Goal: Task Accomplishment & Management: Complete application form

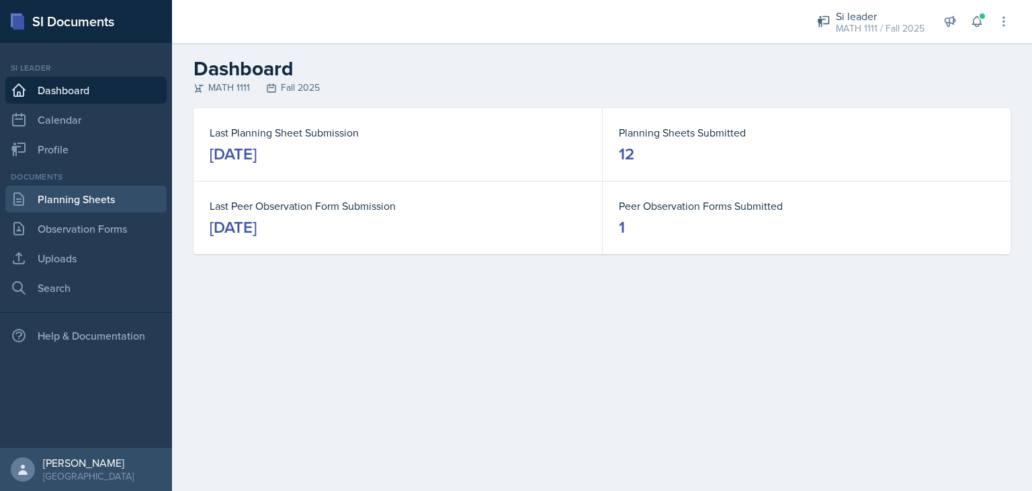
click at [99, 209] on link "Planning Sheets" at bounding box center [85, 199] width 161 height 27
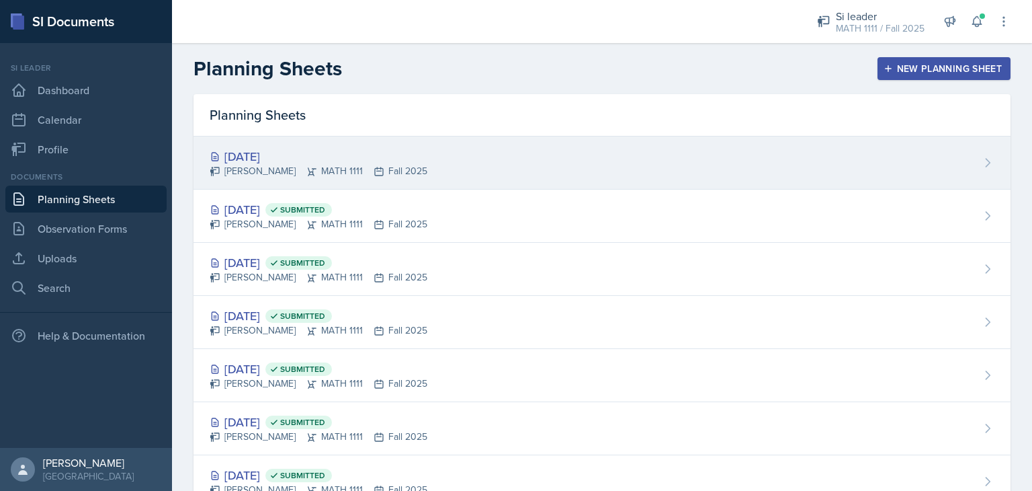
click at [581, 176] on div "[DATE] [PERSON_NAME] MATH 1111 Fall 2025" at bounding box center [602, 162] width 817 height 53
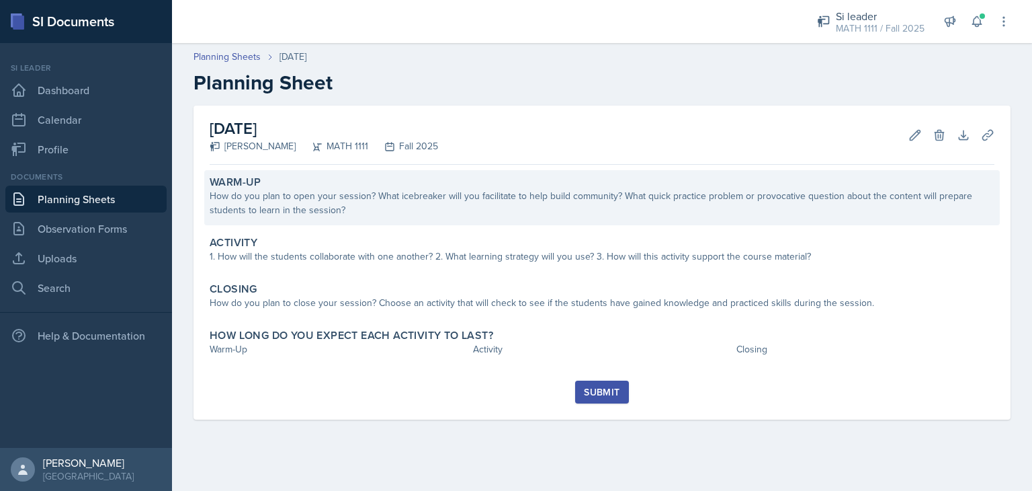
click at [434, 215] on div "How do you plan to open your session? What icebreaker will you facilitate to he…" at bounding box center [602, 203] width 785 height 28
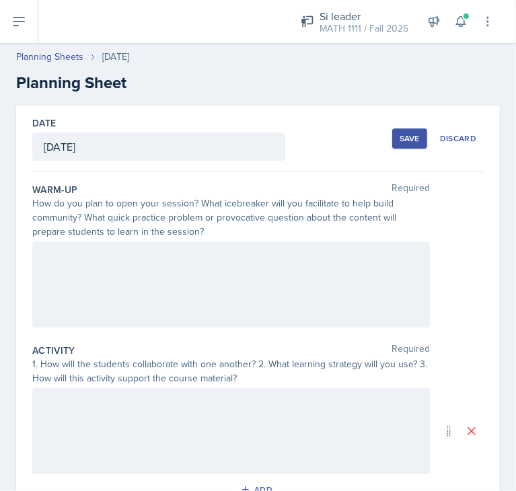
click at [116, 276] on div at bounding box center [230, 284] width 397 height 86
click at [81, 313] on div "SASS The students will" at bounding box center [230, 284] width 397 height 86
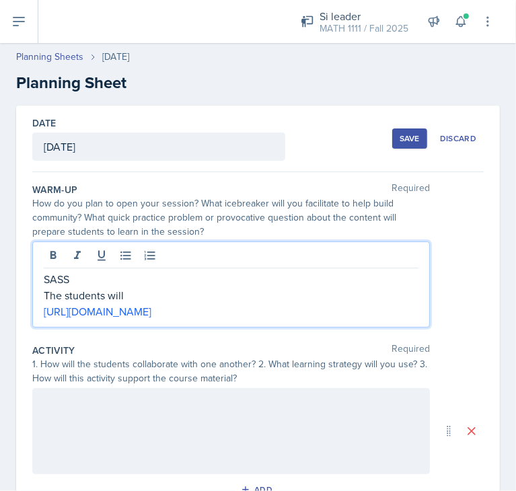
click at [130, 294] on p "The students will" at bounding box center [231, 295] width 374 height 16
click at [116, 294] on p "The students will" at bounding box center [231, 295] width 374 height 16
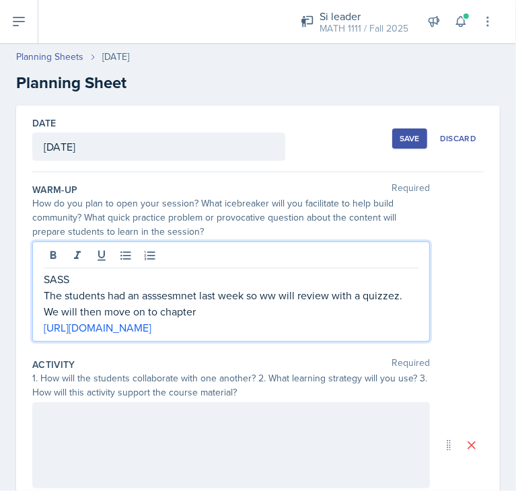
click at [164, 292] on p "The students had an asssesmnet last week so ww will review with a quizzez. We w…" at bounding box center [231, 303] width 374 height 32
click at [412, 288] on div "SASS The students had an assessment last week, so we will review with a quizzez…" at bounding box center [230, 291] width 397 height 100
click at [202, 312] on p "The students had an assessment last week, so we will review with a quizzez. We …" at bounding box center [231, 303] width 374 height 32
drag, startPoint x: 202, startPoint y: 312, endPoint x: 30, endPoint y: 305, distance: 172.2
click at [30, 305] on div "Date [DATE] [DATE] 31 1 2 3 4 5 6 7 8 9 10 11 12 13 14 15 16 17 18 19 20 21 22 …" at bounding box center [257, 431] width 483 height 651
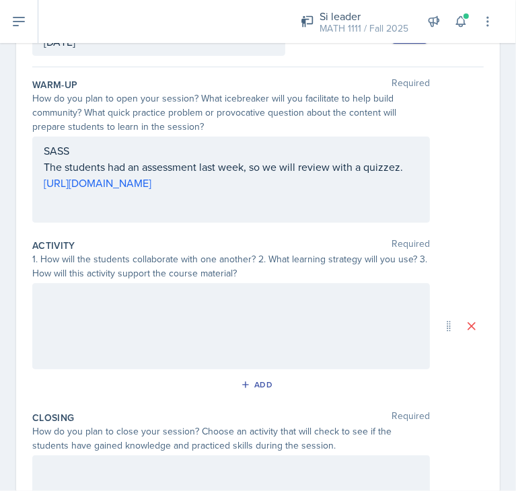
click at [69, 323] on div at bounding box center [230, 326] width 397 height 86
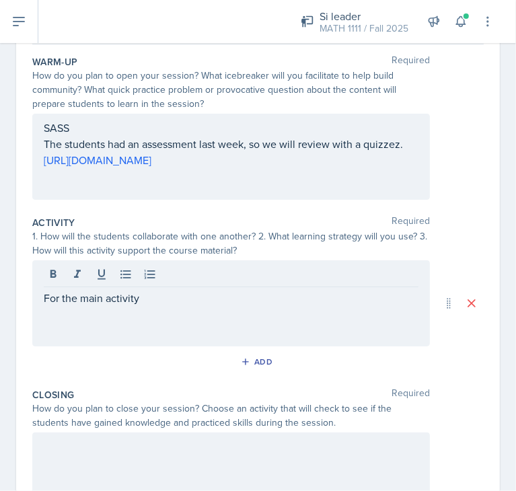
scroll to position [200, 0]
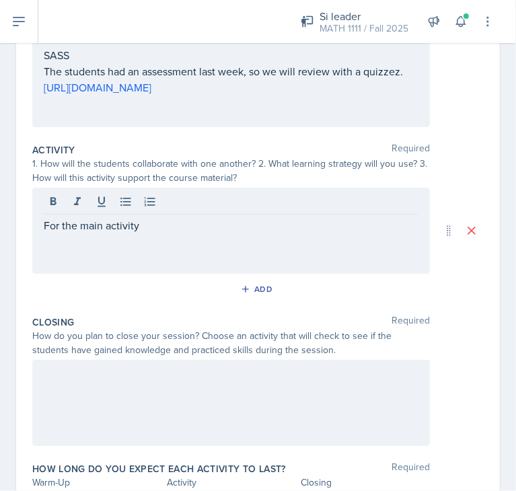
drag, startPoint x: 38, startPoint y: 222, endPoint x: 199, endPoint y: 238, distance: 161.4
click at [199, 238] on div "For the main activity" at bounding box center [230, 231] width 397 height 86
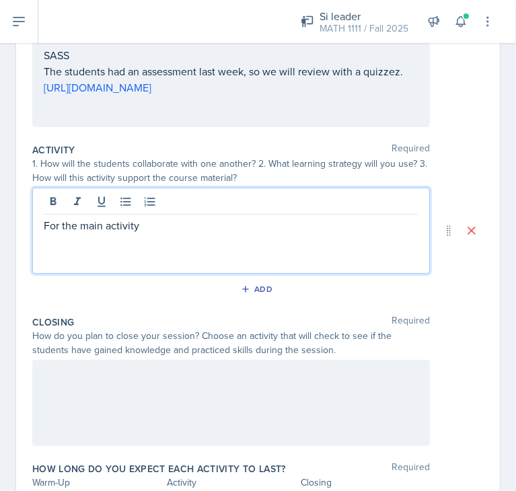
drag, startPoint x: 169, startPoint y: 221, endPoint x: 28, endPoint y: 225, distance: 141.9
click at [28, 225] on div "Date [DATE] [DATE] 31 1 2 3 4 5 6 7 8 9 10 11 12 13 14 15 16 17 18 19 20 21 22 …" at bounding box center [257, 223] width 483 height 637
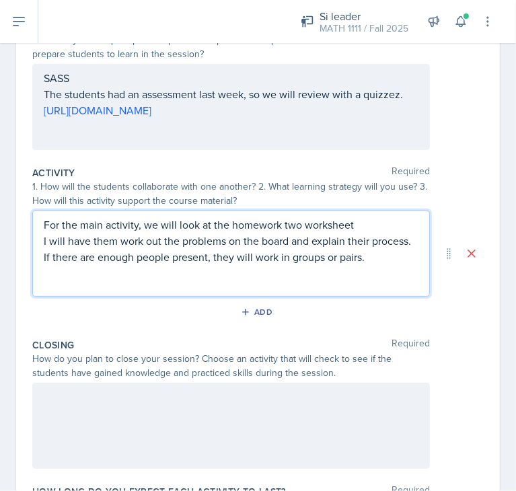
click at [63, 242] on p "I will have them work out the problems on the board and explain their process. …" at bounding box center [231, 249] width 374 height 32
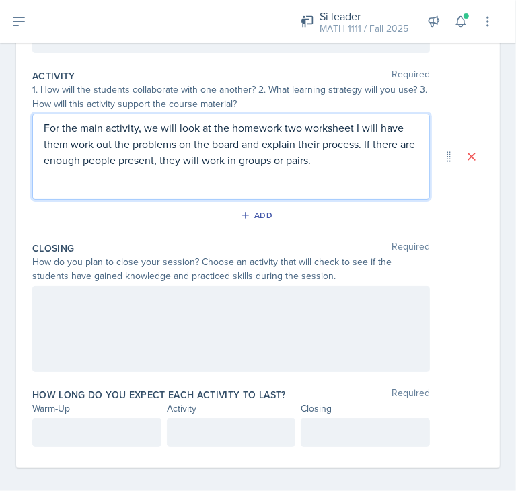
scroll to position [282, 0]
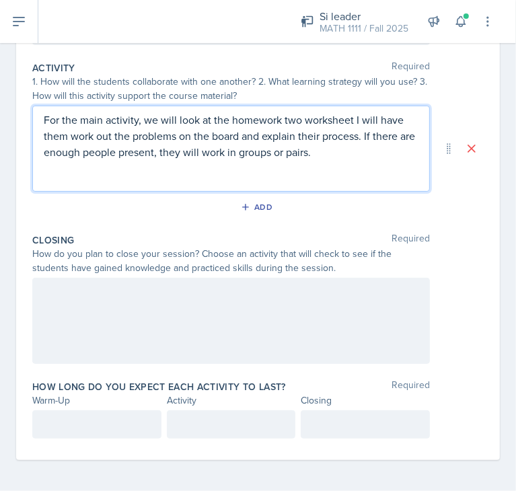
click at [296, 120] on p "For the main activity, we will look at the homework two worksheet I will have t…" at bounding box center [231, 136] width 374 height 48
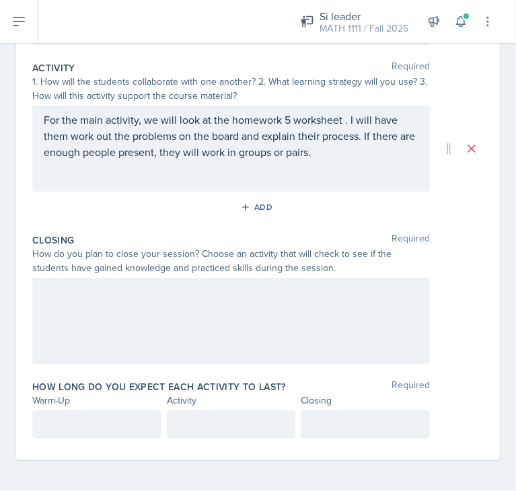
click at [67, 299] on div at bounding box center [230, 321] width 397 height 86
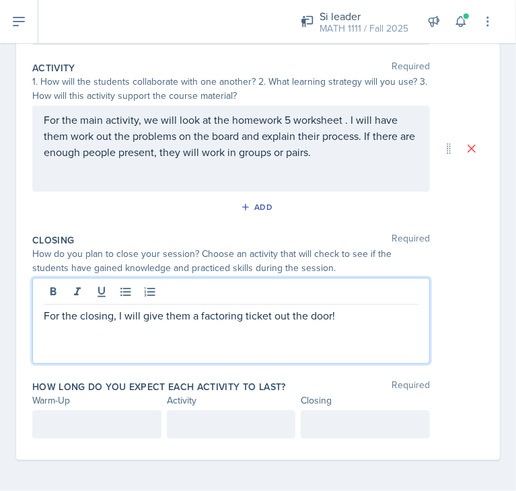
scroll to position [307, 0]
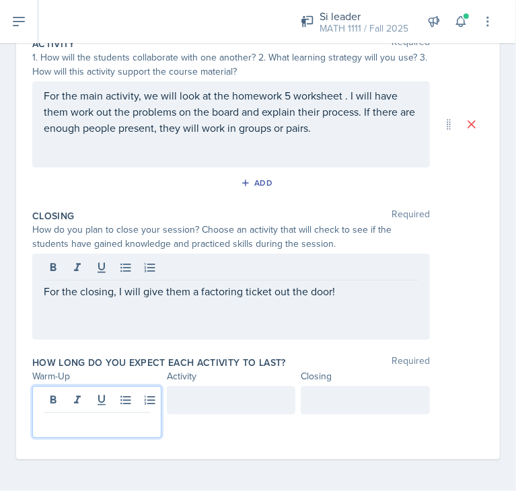
click at [52, 423] on p at bounding box center [97, 423] width 106 height 16
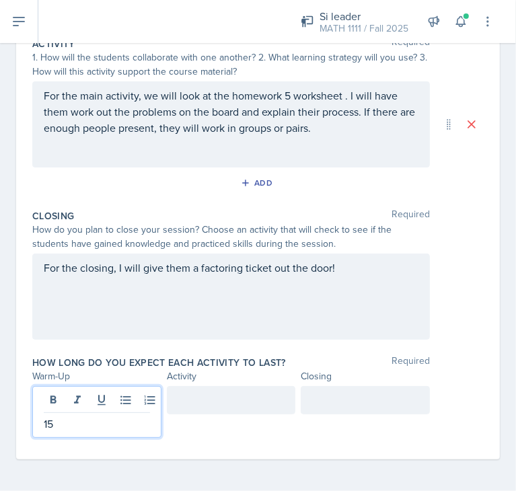
click at [210, 405] on div at bounding box center [231, 400] width 129 height 28
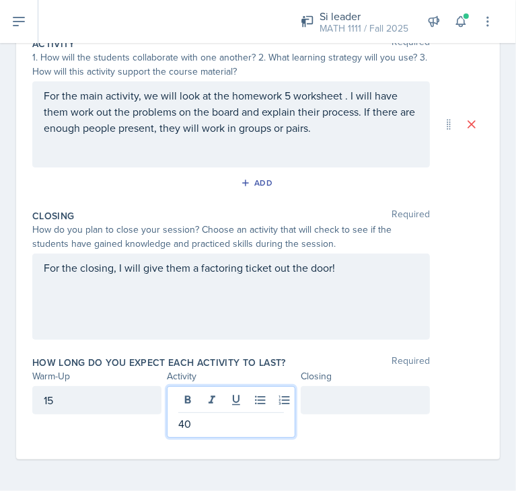
click at [355, 404] on div at bounding box center [364, 400] width 129 height 28
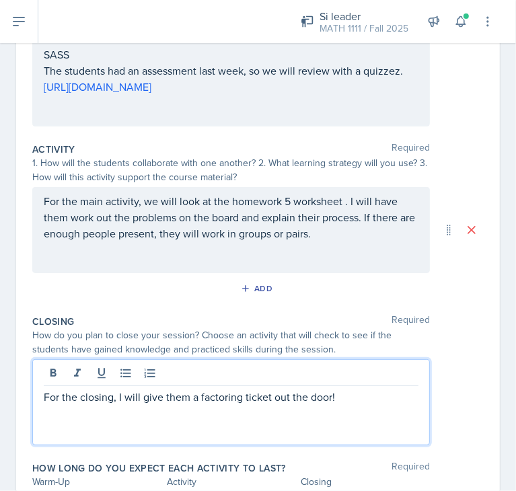
scroll to position [225, 0]
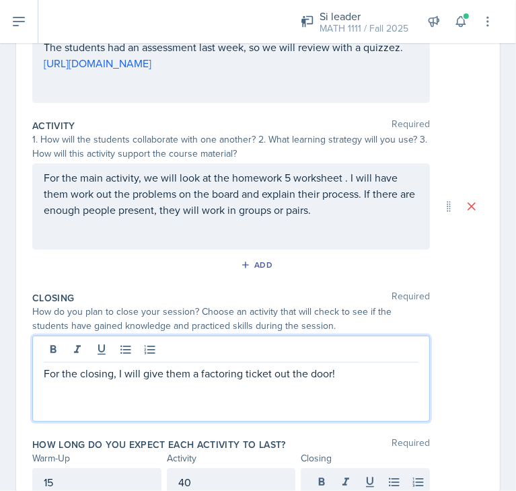
click at [329, 372] on p "For the closing, I will give them a factoring ticket out the door!" at bounding box center [231, 373] width 374 height 16
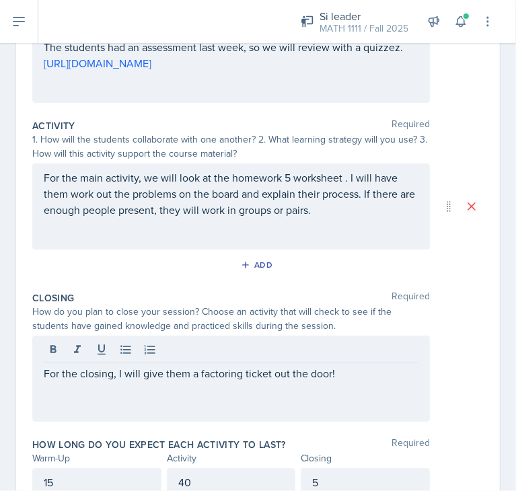
click at [376, 380] on div "For the closing, I will give them a factoring ticket out the door!" at bounding box center [230, 378] width 397 height 86
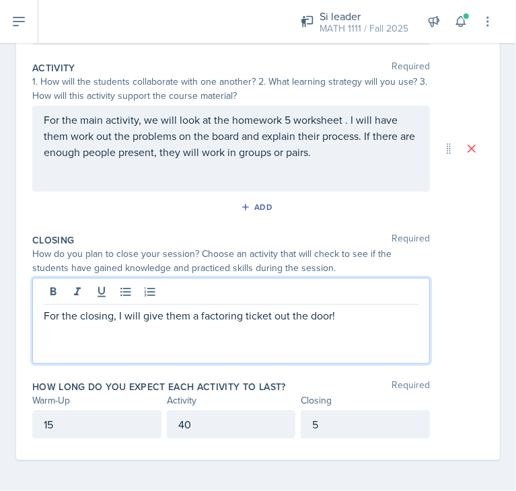
scroll to position [0, 0]
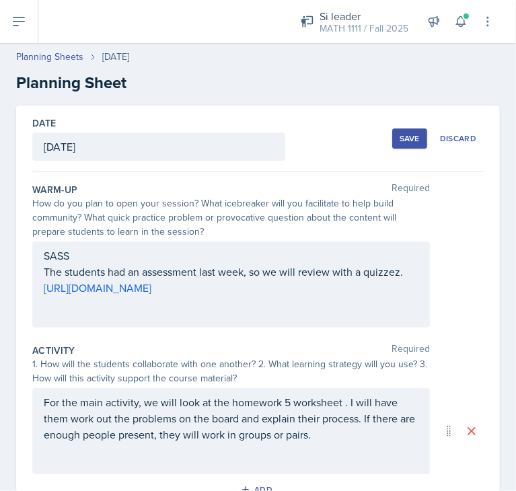
click at [392, 145] on button "Save" at bounding box center [409, 138] width 35 height 20
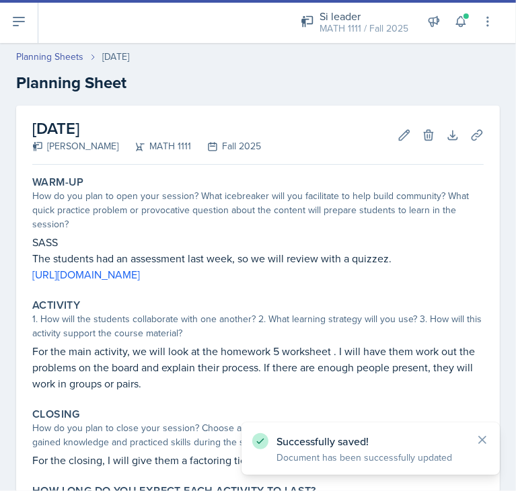
scroll to position [132, 0]
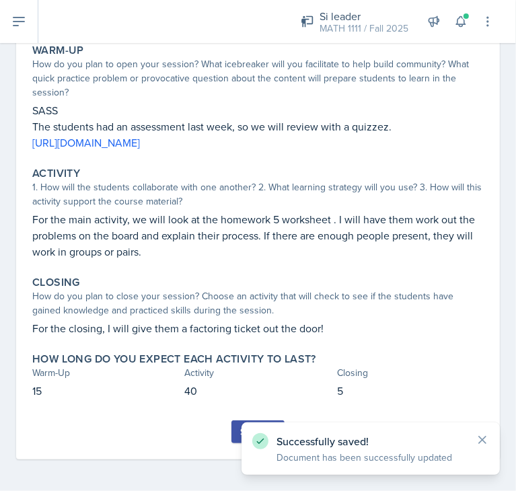
click at [240, 434] on div "Submit" at bounding box center [258, 431] width 36 height 11
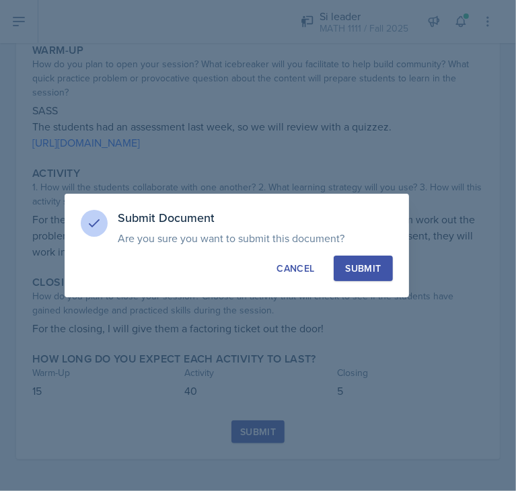
click at [372, 267] on div "Submit" at bounding box center [363, 267] width 36 height 13
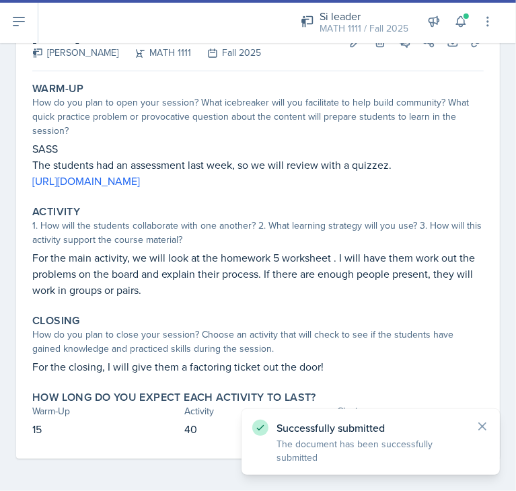
scroll to position [0, 0]
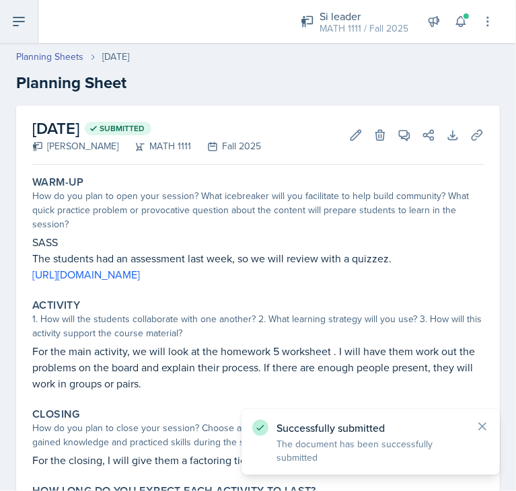
click at [22, 32] on button at bounding box center [19, 21] width 38 height 43
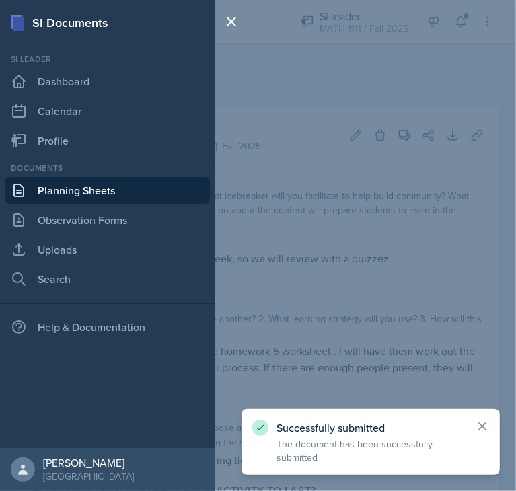
click at [54, 188] on link "Planning Sheets" at bounding box center [107, 190] width 204 height 27
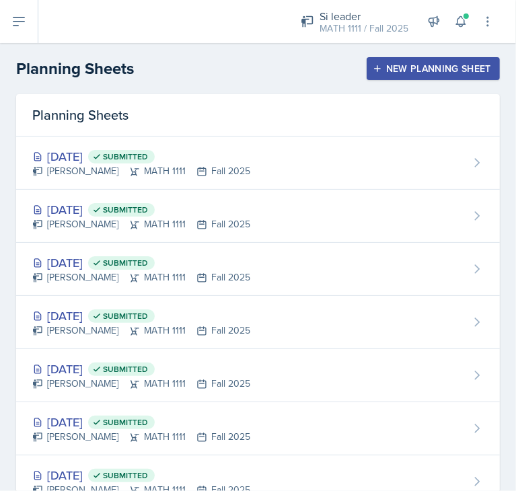
click at [402, 74] on div "New Planning Sheet" at bounding box center [433, 68] width 116 height 11
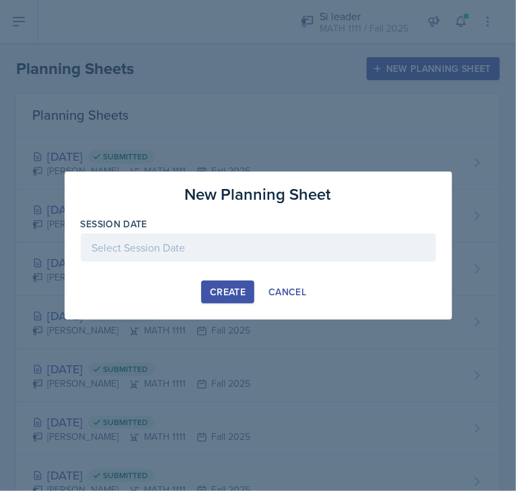
click at [263, 245] on div at bounding box center [258, 247] width 355 height 28
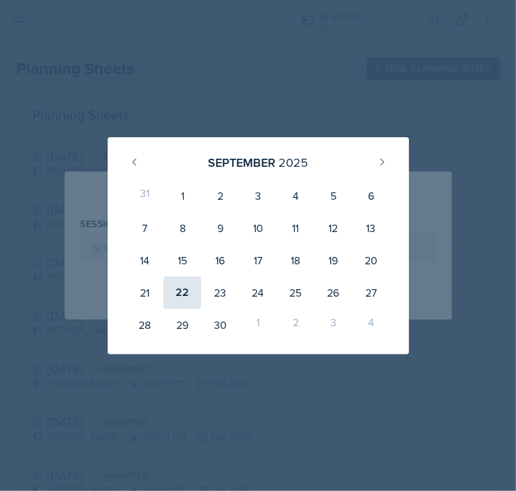
click at [184, 296] on div "22" at bounding box center [182, 292] width 38 height 32
type input "[DATE]"
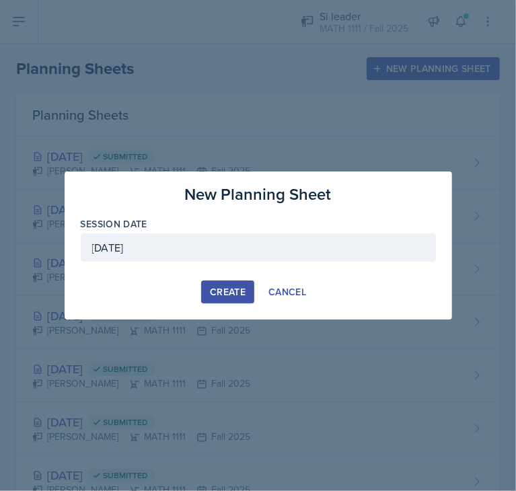
click at [226, 288] on div "Create" at bounding box center [228, 291] width 36 height 11
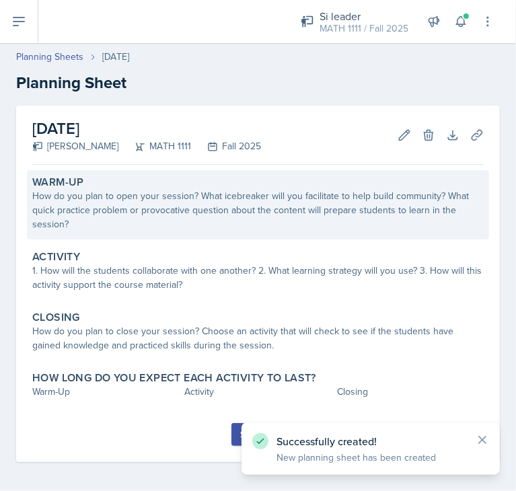
click at [153, 220] on div "How do you plan to open your session? What icebreaker will you facilitate to he…" at bounding box center [257, 210] width 451 height 42
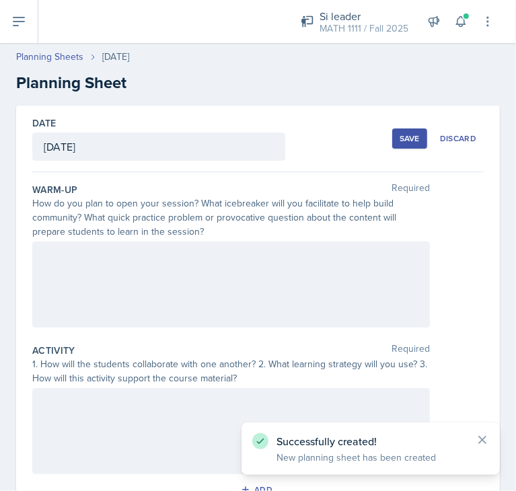
click at [93, 267] on div at bounding box center [230, 284] width 397 height 86
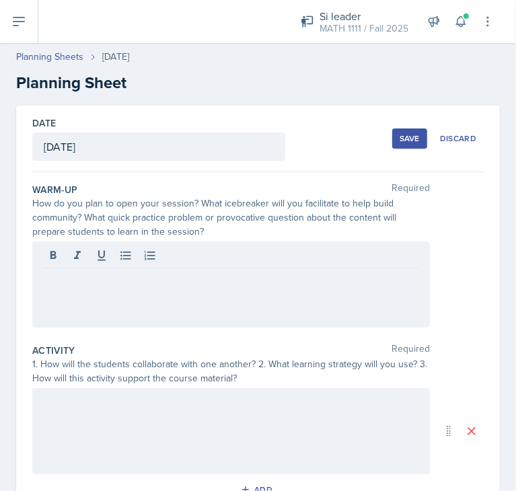
click at [62, 300] on div at bounding box center [230, 284] width 397 height 86
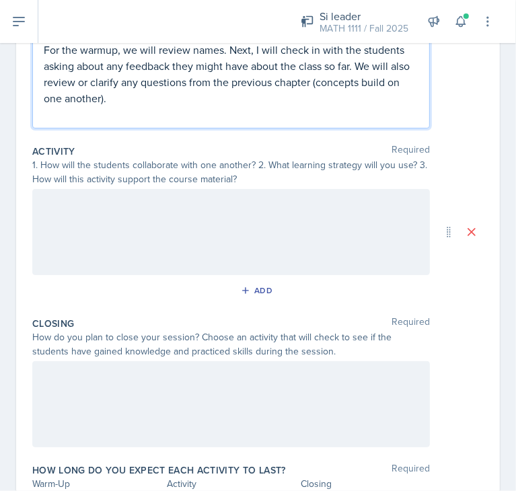
scroll to position [291, 0]
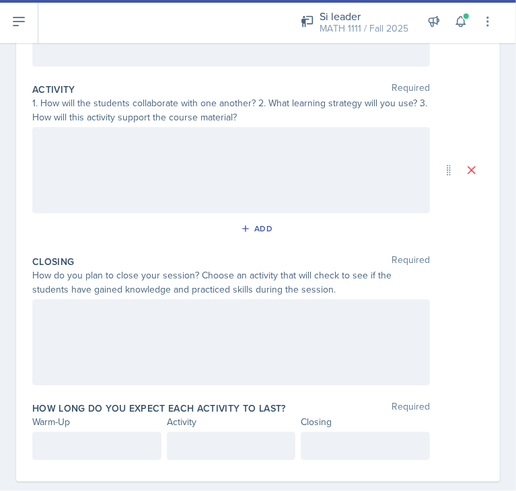
click at [171, 159] on div at bounding box center [230, 170] width 397 height 86
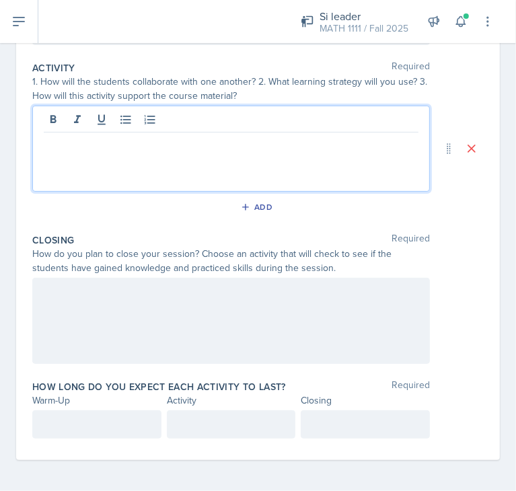
paste div
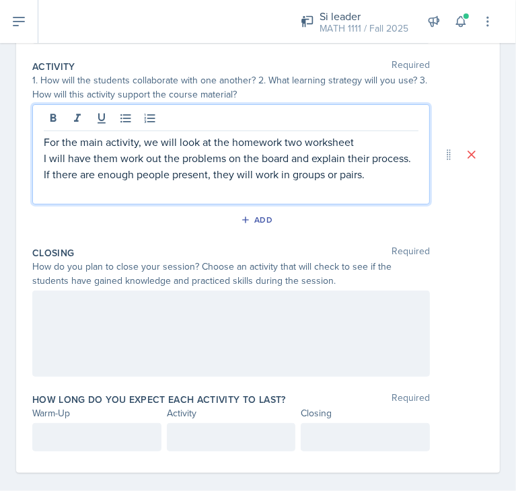
click at [296, 140] on p "For the main activity, we will look at the homework two worksheet" at bounding box center [231, 142] width 374 height 16
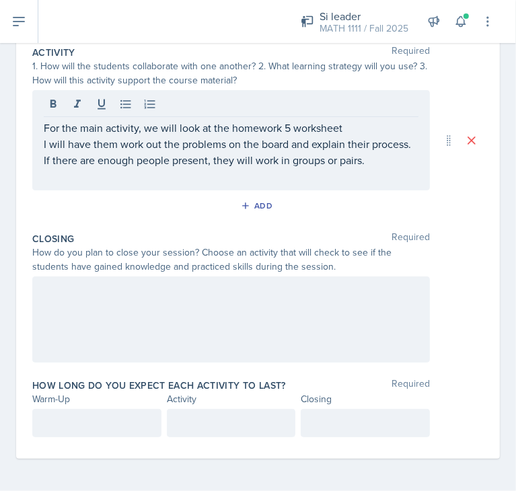
click at [9, 334] on div "Date [DATE] [DATE] 31 1 2 3 4 5 6 7 8 9 10 11 12 13 14 15 16 17 18 19 20 21 22 …" at bounding box center [258, 146] width 516 height 690
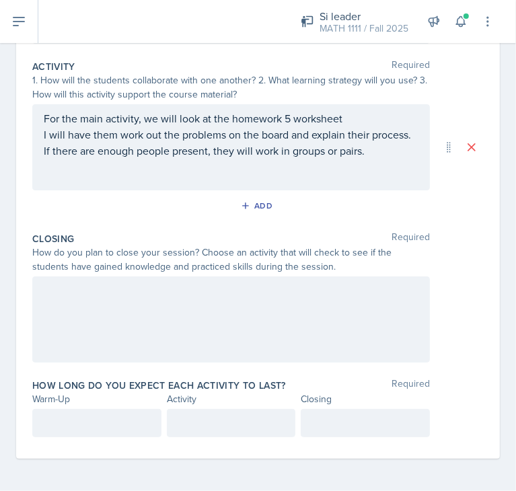
click at [83, 319] on div at bounding box center [230, 319] width 397 height 86
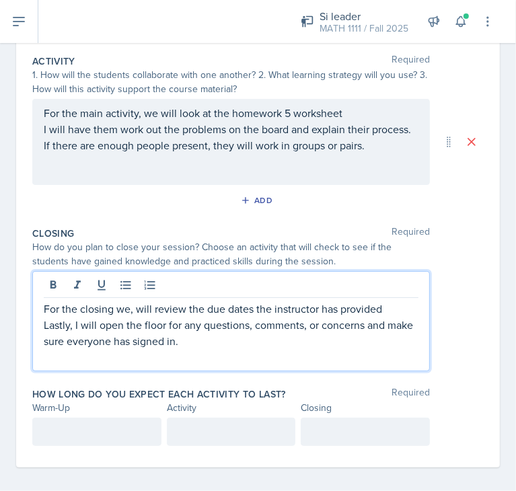
scroll to position [309, 0]
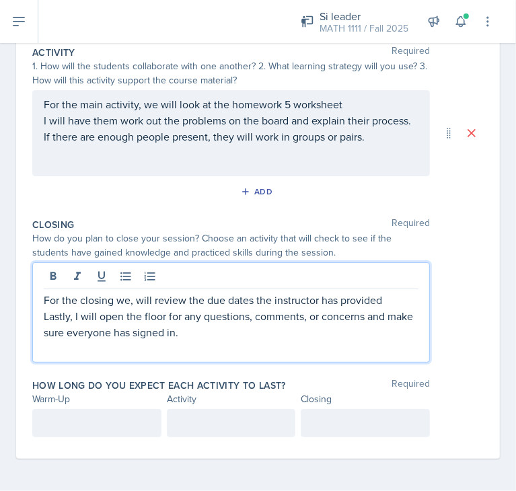
click at [61, 420] on div at bounding box center [96, 423] width 129 height 28
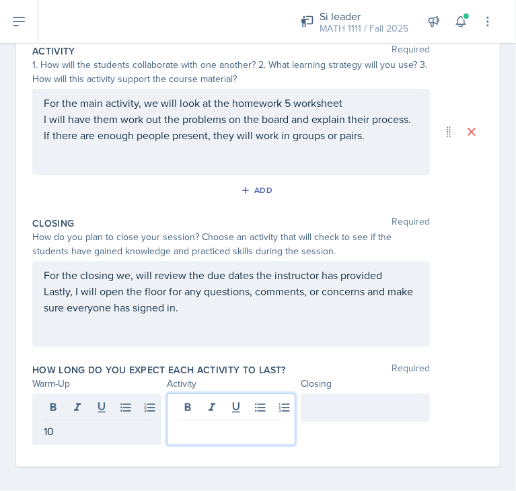
click at [194, 415] on div at bounding box center [231, 419] width 129 height 52
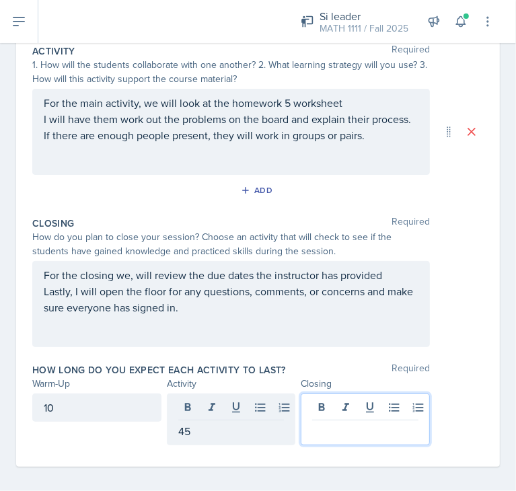
click at [358, 420] on div at bounding box center [364, 419] width 129 height 52
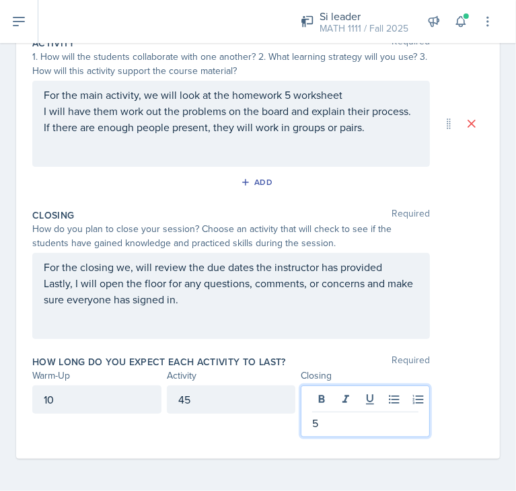
scroll to position [0, 0]
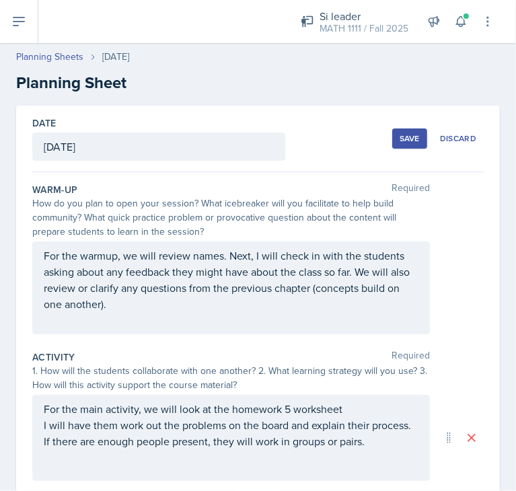
click at [401, 140] on div "Save" at bounding box center [409, 138] width 20 height 11
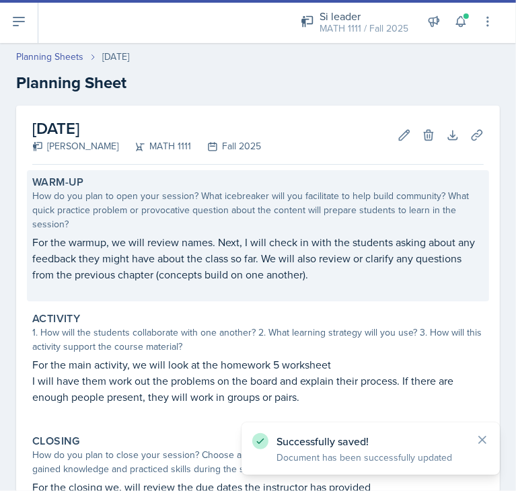
scroll to position [204, 0]
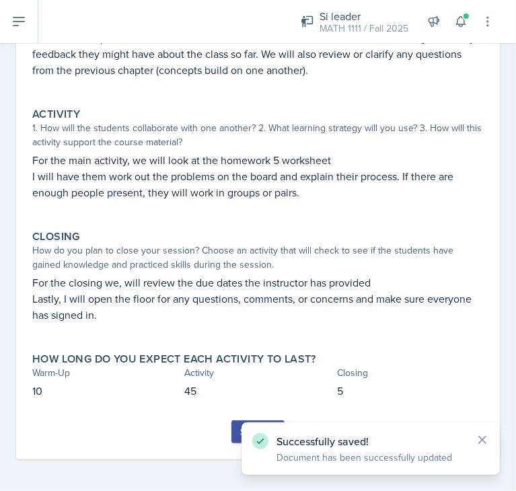
click at [233, 437] on button "Submit" at bounding box center [257, 431] width 53 height 23
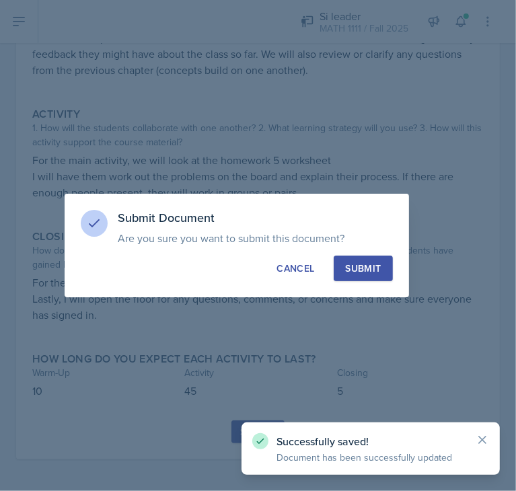
click at [353, 276] on button "Submit" at bounding box center [362, 268] width 58 height 26
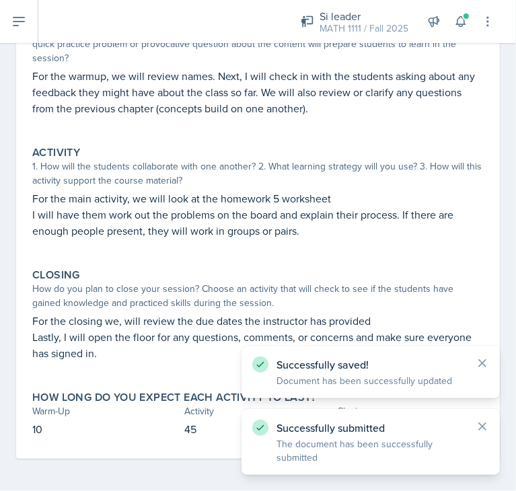
scroll to position [166, 0]
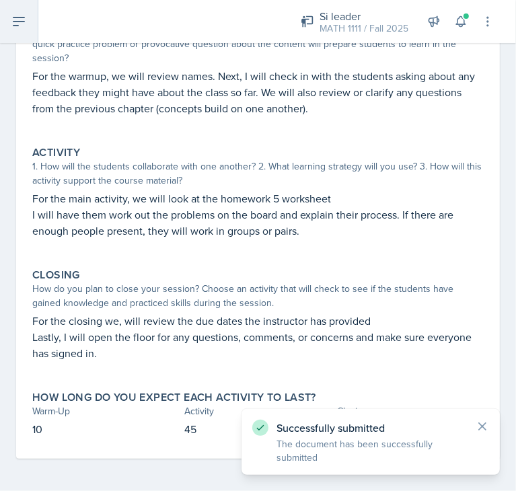
click at [12, 17] on icon at bounding box center [19, 21] width 16 height 16
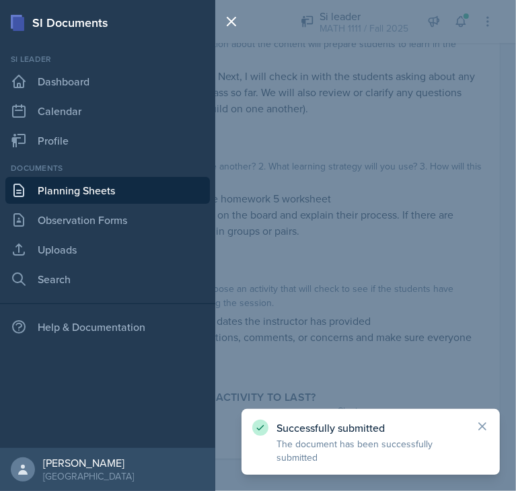
click at [65, 192] on link "Planning Sheets" at bounding box center [107, 190] width 204 height 27
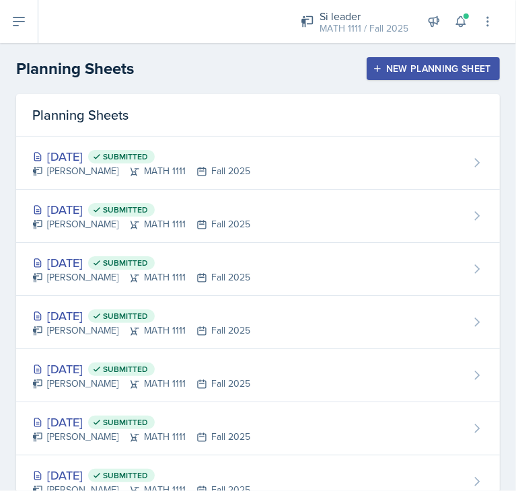
click at [407, 71] on div "New Planning Sheet" at bounding box center [433, 68] width 116 height 11
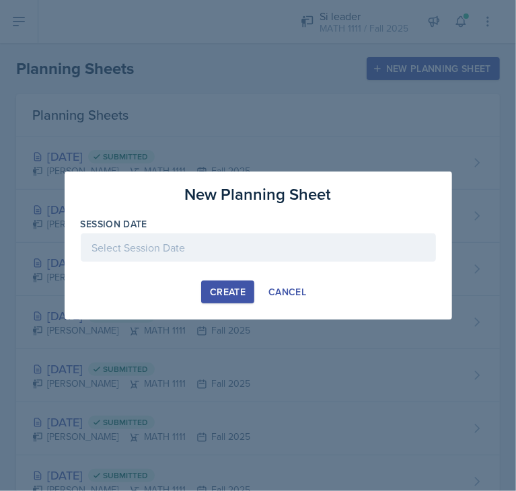
click at [399, 240] on div at bounding box center [258, 247] width 355 height 28
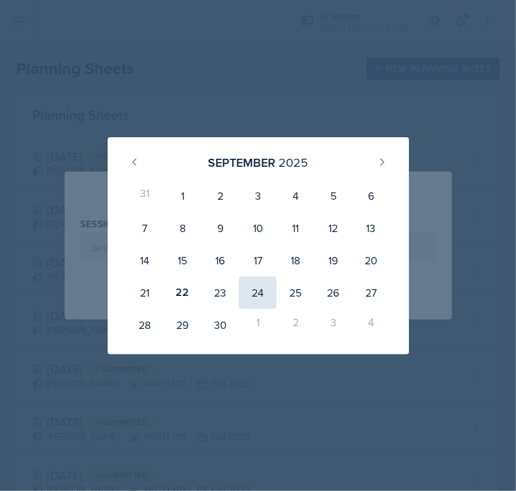
click at [261, 300] on div "24" at bounding box center [258, 292] width 38 height 32
type input "[DATE]"
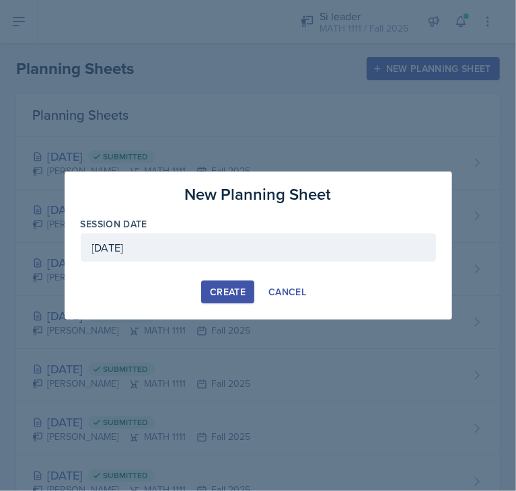
click at [227, 288] on div "Create" at bounding box center [228, 291] width 36 height 11
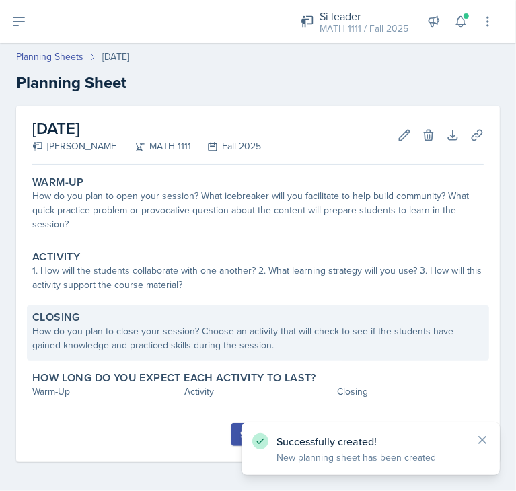
click at [153, 326] on div "How do you plan to close your session? Choose an activity that will check to se…" at bounding box center [257, 338] width 451 height 28
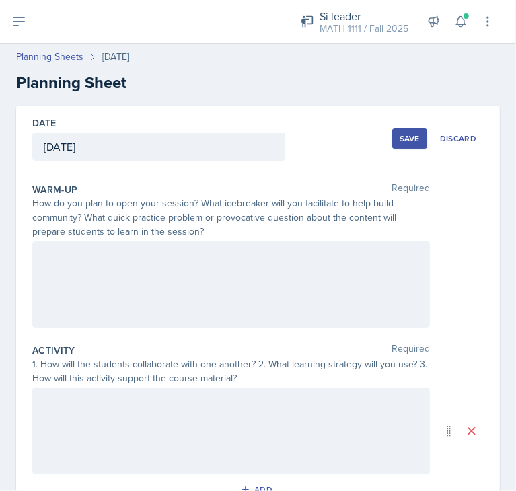
scroll to position [282, 0]
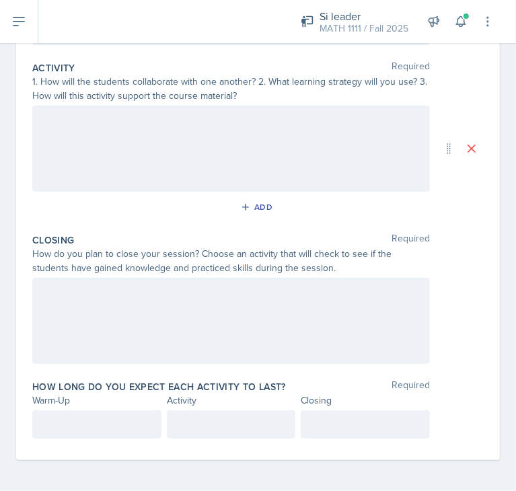
click at [71, 331] on div at bounding box center [230, 321] width 397 height 86
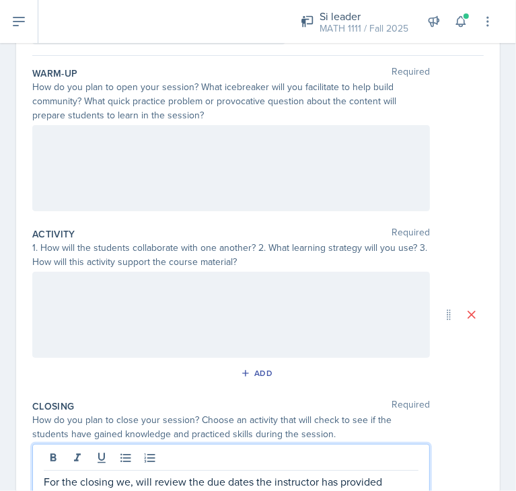
scroll to position [0, 0]
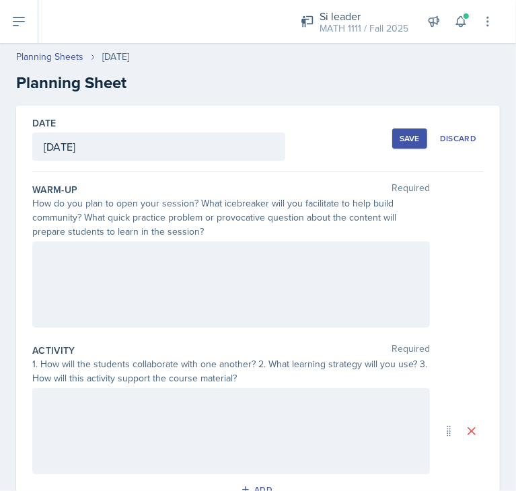
click at [171, 287] on div at bounding box center [230, 284] width 397 height 86
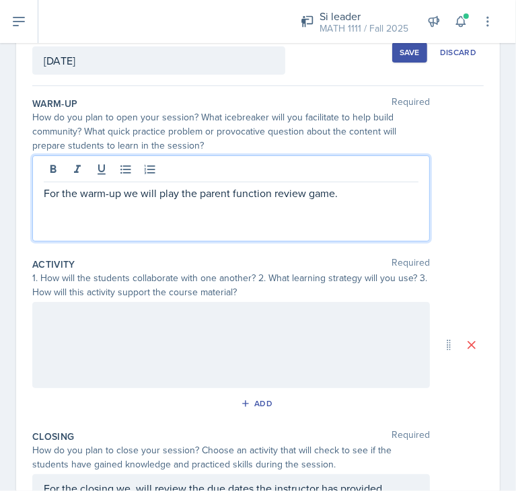
scroll to position [87, 0]
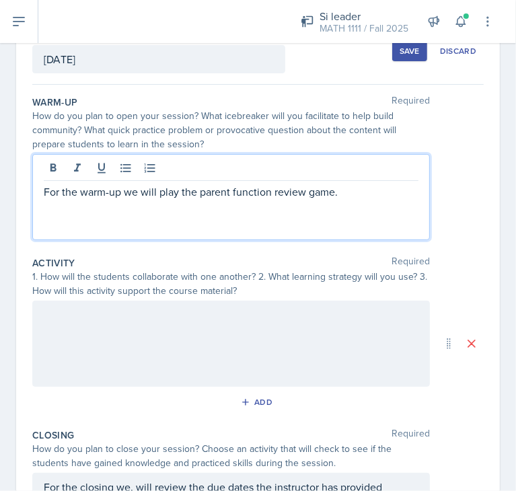
click at [358, 190] on p "For the warm-up we will play the parent function review game." at bounding box center [231, 192] width 374 height 16
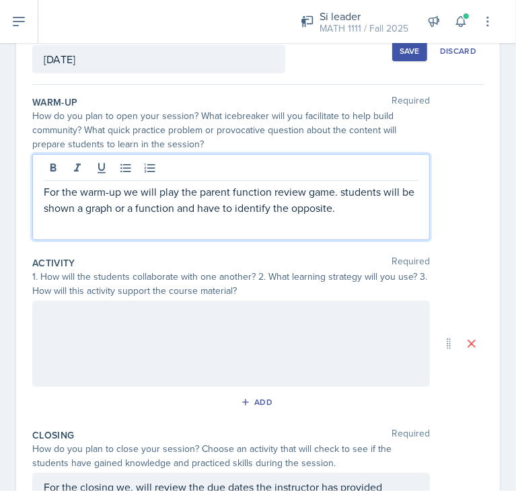
click at [343, 192] on p "For the warm-up we will play the parent function review game. students will be …" at bounding box center [231, 200] width 374 height 32
click at [85, 341] on div at bounding box center [230, 343] width 397 height 86
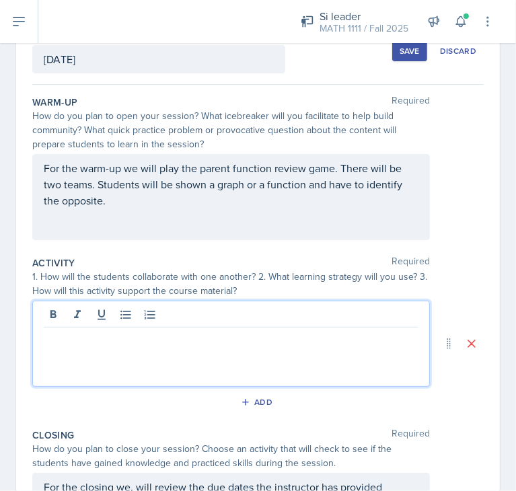
scroll to position [110, 0]
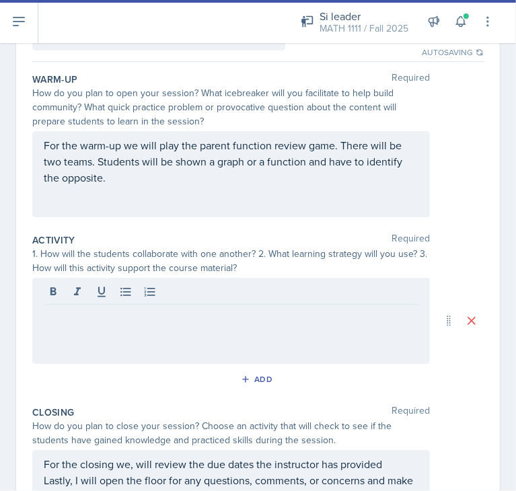
click at [99, 343] on div at bounding box center [230, 321] width 397 height 86
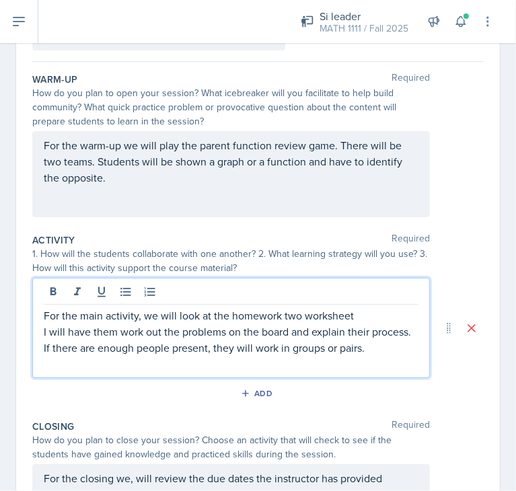
click at [290, 315] on p "For the main activity, we will look at the homework two worksheet" at bounding box center [231, 315] width 374 height 16
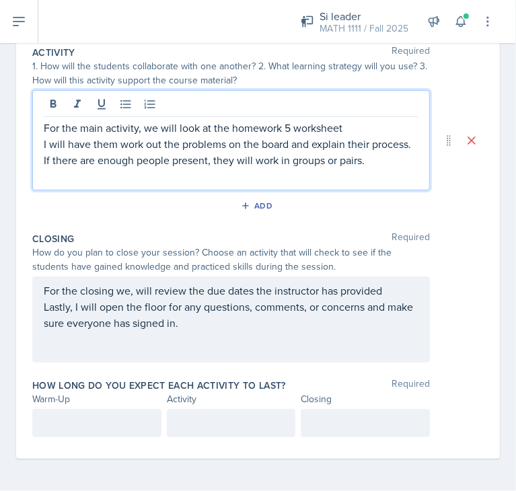
click at [73, 415] on p at bounding box center [97, 423] width 106 height 16
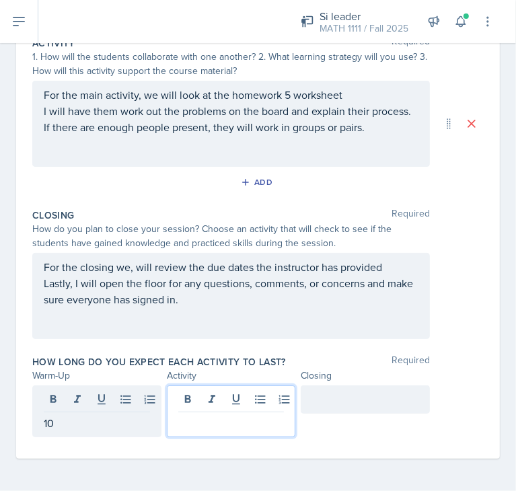
click at [218, 401] on div at bounding box center [231, 411] width 129 height 52
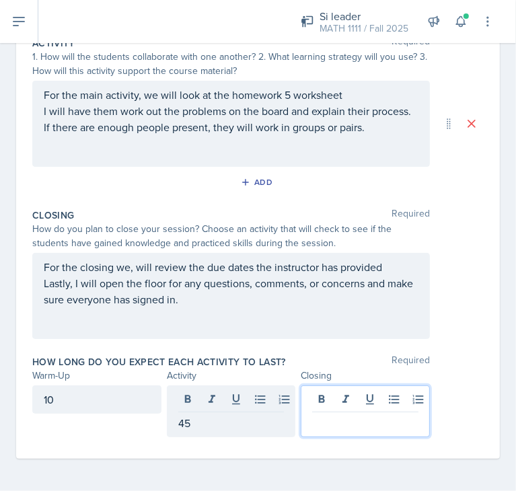
click at [399, 403] on div at bounding box center [364, 411] width 129 height 52
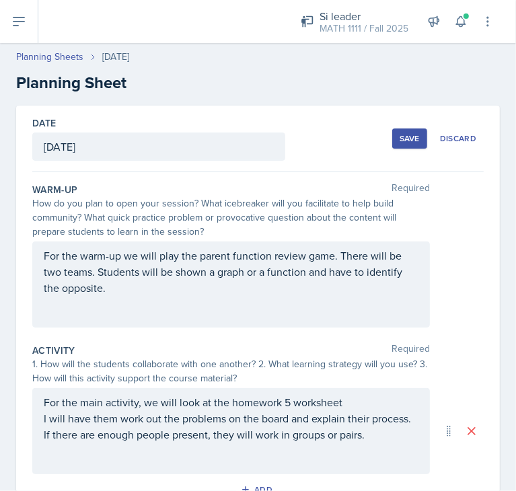
scroll to position [0, 0]
click at [399, 138] on div "Save" at bounding box center [409, 138] width 20 height 11
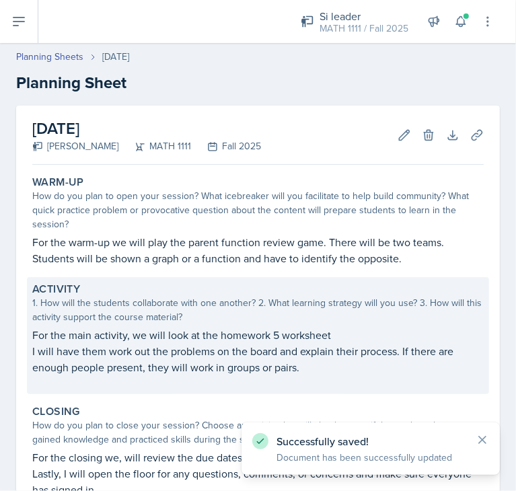
scroll to position [175, 0]
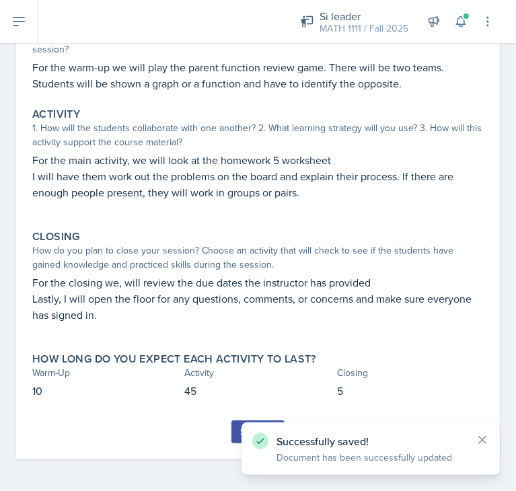
click at [233, 438] on button "Submit" at bounding box center [257, 431] width 53 height 23
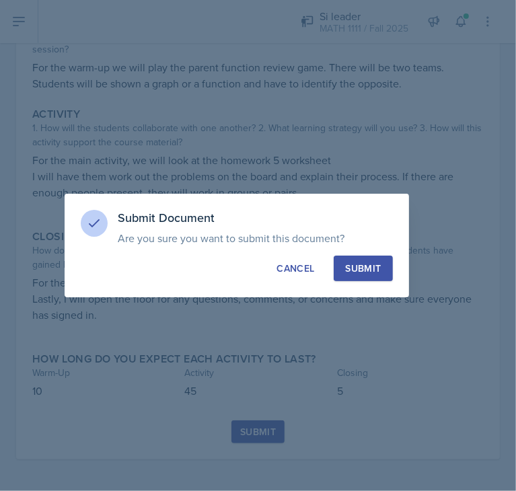
click at [359, 268] on div "Submit" at bounding box center [363, 267] width 36 height 13
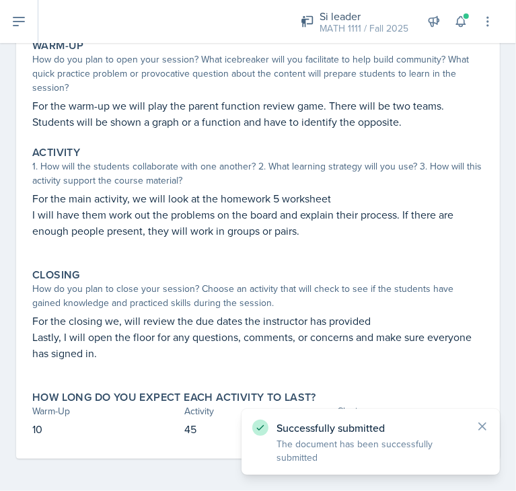
scroll to position [136, 0]
click at [12, 26] on icon at bounding box center [19, 21] width 16 height 16
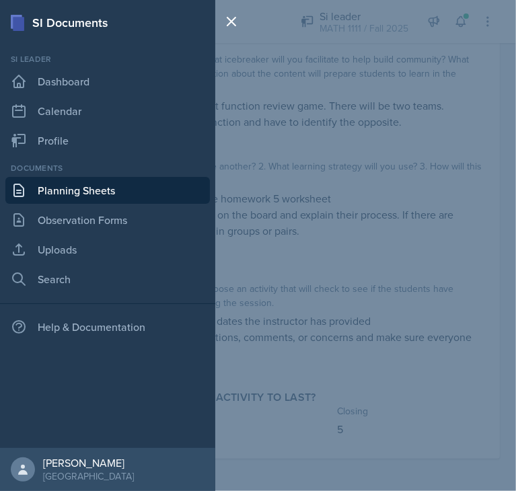
click at [63, 186] on link "Planning Sheets" at bounding box center [107, 190] width 204 height 27
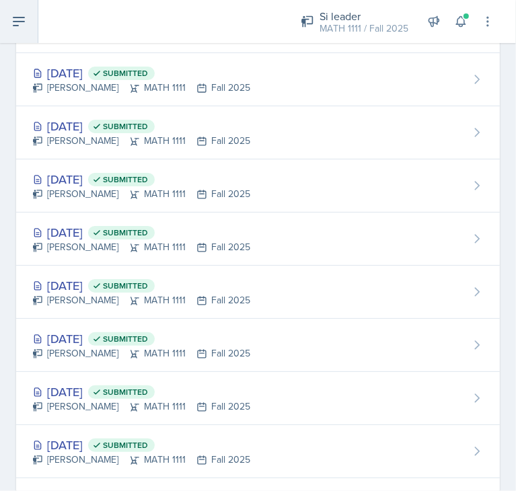
click at [5, 13] on button at bounding box center [19, 21] width 38 height 43
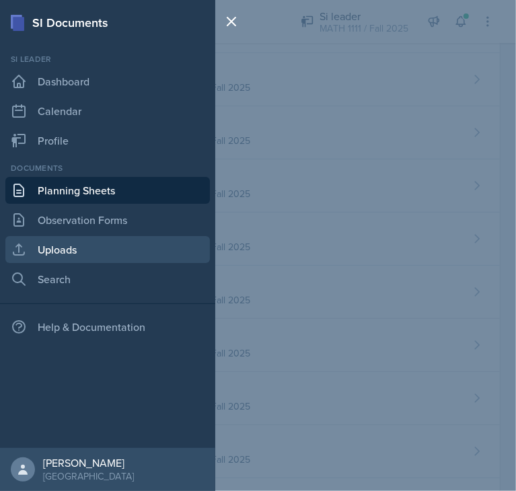
click at [65, 240] on link "Uploads" at bounding box center [107, 249] width 204 height 27
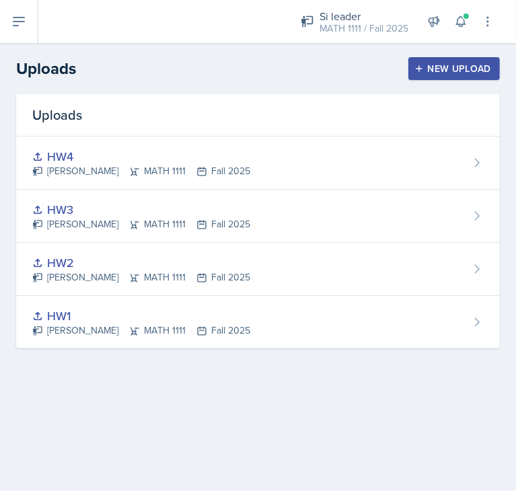
drag, startPoint x: 444, startPoint y: 82, endPoint x: 436, endPoint y: 66, distance: 17.7
click at [436, 66] on header "Uploads New Upload" at bounding box center [258, 68] width 516 height 51
click at [436, 66] on div "New Upload" at bounding box center [454, 68] width 75 height 11
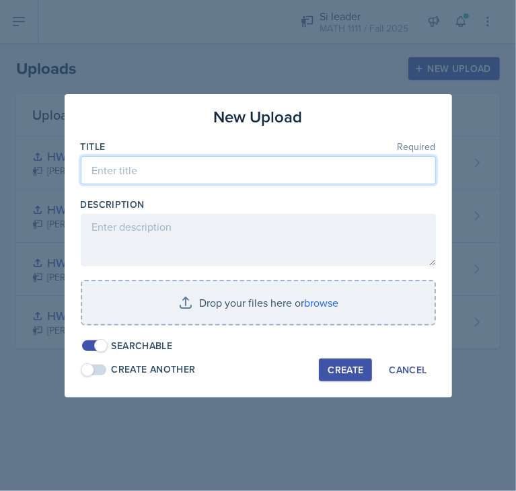
click at [240, 177] on input at bounding box center [258, 170] width 355 height 28
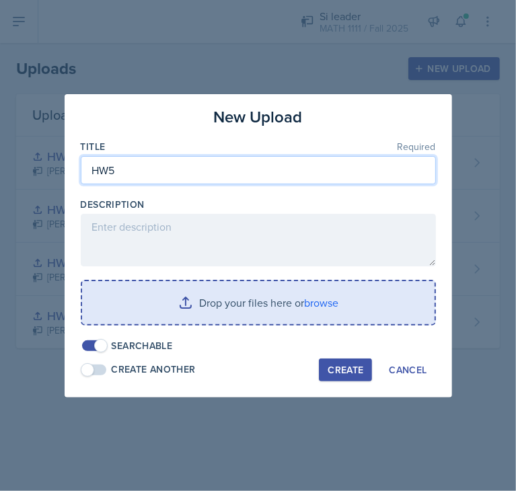
type input "HW5"
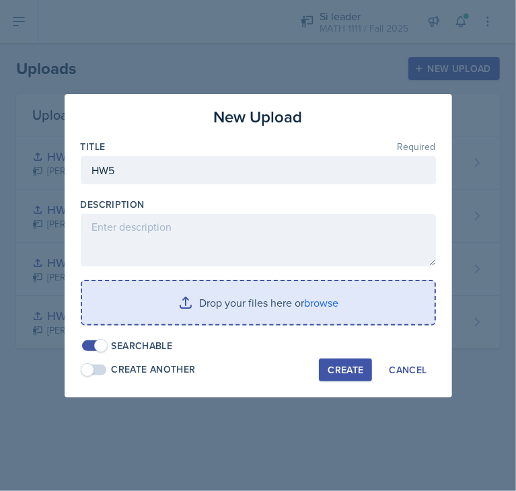
click at [281, 307] on input "file" at bounding box center [258, 302] width 352 height 43
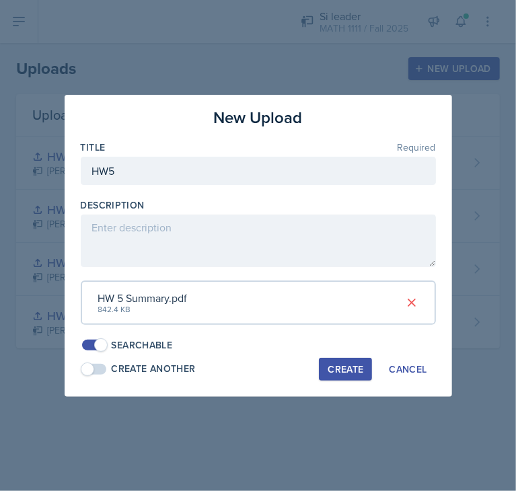
click at [341, 364] on div "Create" at bounding box center [345, 369] width 36 height 11
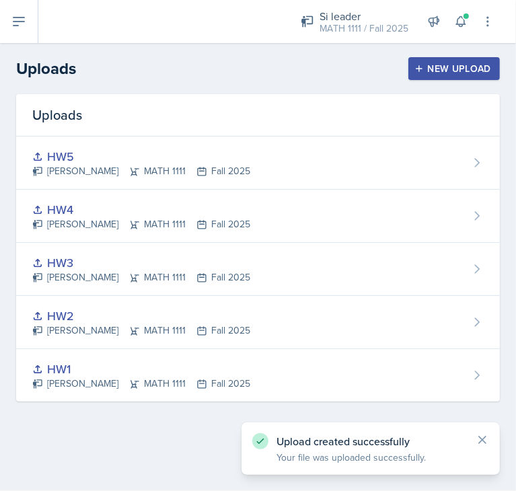
click at [423, 72] on icon "button" at bounding box center [418, 68] width 9 height 9
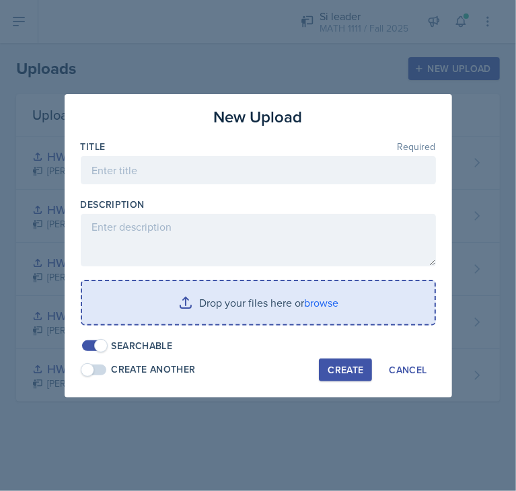
click at [225, 300] on input "file" at bounding box center [258, 302] width 352 height 43
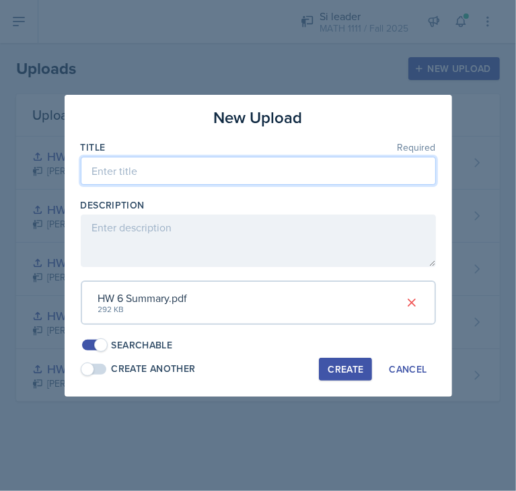
click at [204, 176] on input at bounding box center [258, 171] width 355 height 28
type input "HW6"
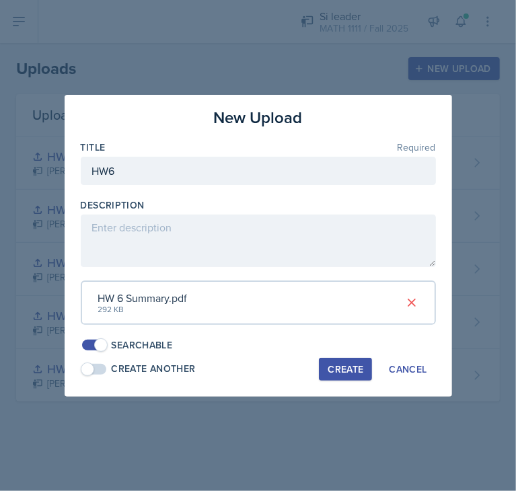
click at [341, 370] on div "Create" at bounding box center [345, 369] width 36 height 11
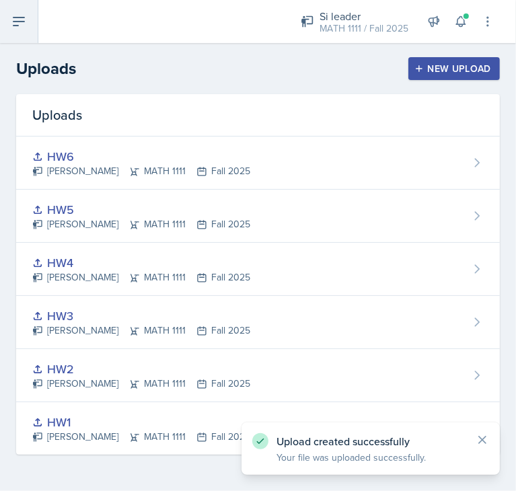
click at [27, 4] on button at bounding box center [19, 21] width 38 height 43
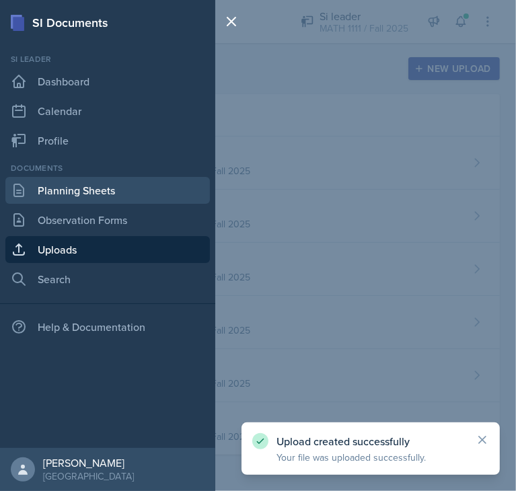
click at [56, 188] on link "Planning Sheets" at bounding box center [107, 190] width 204 height 27
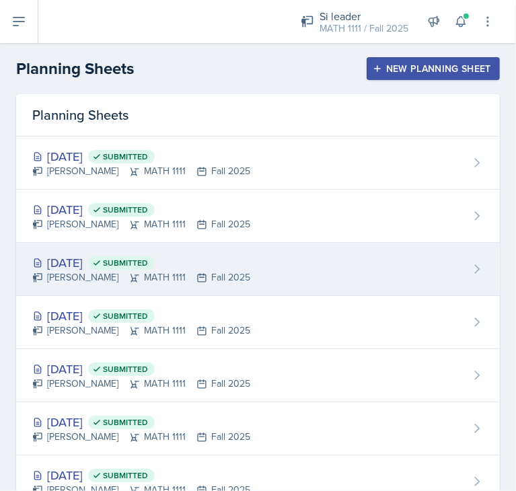
click at [210, 274] on div "[PERSON_NAME] MATH 1111 Fall 2025" at bounding box center [141, 277] width 218 height 14
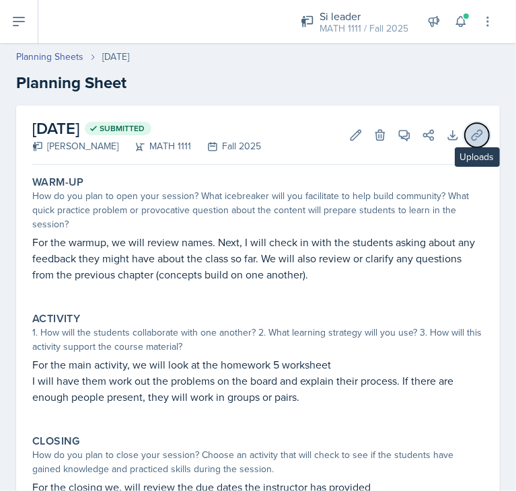
click at [470, 132] on icon at bounding box center [476, 134] width 13 height 13
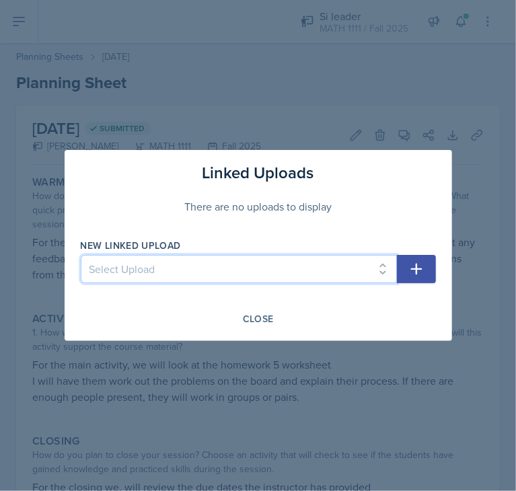
click at [370, 266] on select "Select Upload HW1 HW2 HW3 HW4 HW5 HW6" at bounding box center [239, 269] width 316 height 28
select select "fdd1f042-aaec-4310-b456-01442c48e251"
click at [81, 255] on select "Select Upload HW1 HW2 HW3 HW4 HW5 HW6" at bounding box center [239, 269] width 316 height 28
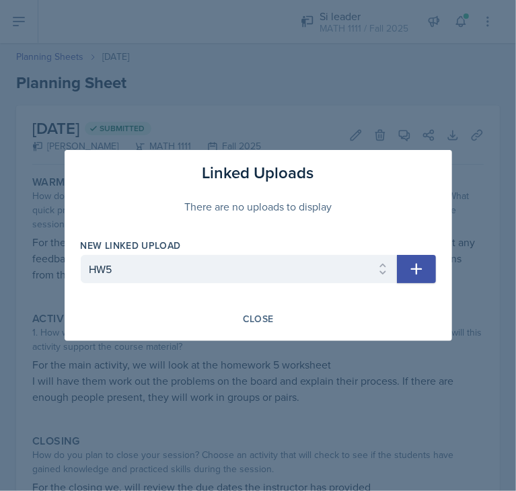
click at [410, 258] on button "button" at bounding box center [416, 269] width 39 height 28
select select
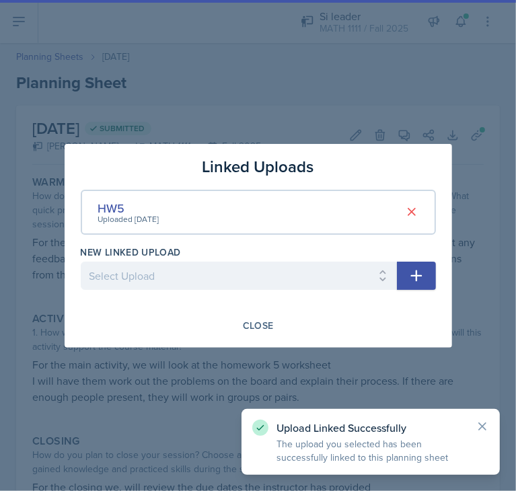
click at [340, 111] on div at bounding box center [258, 245] width 516 height 491
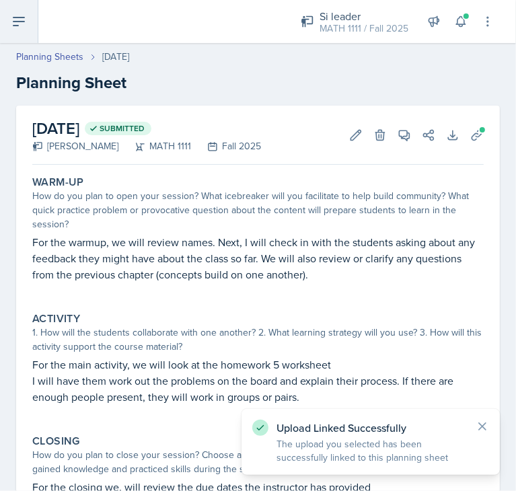
click at [11, 26] on icon at bounding box center [19, 21] width 16 height 16
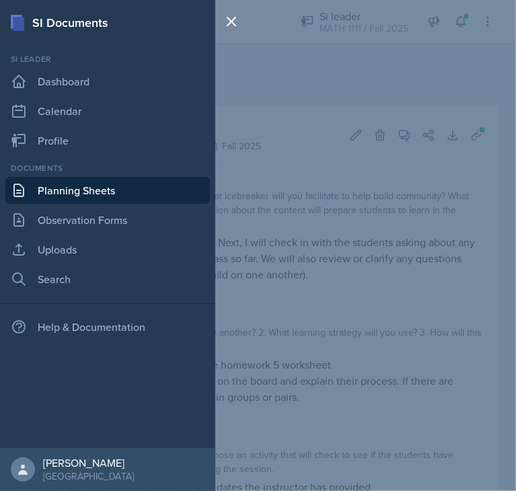
click at [73, 189] on link "Planning Sheets" at bounding box center [107, 190] width 204 height 27
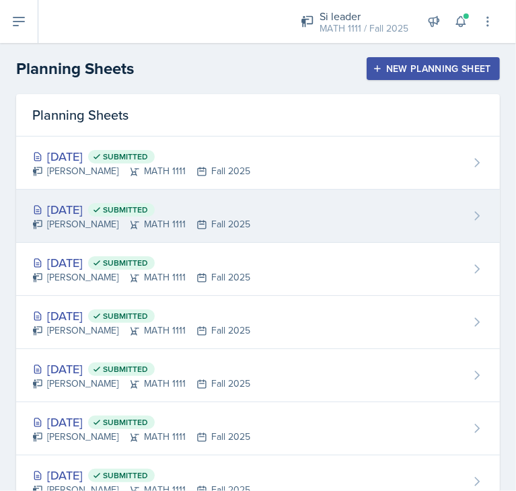
click at [320, 211] on div "[DATE] Submitted [PERSON_NAME] MATH 1111 Fall 2025" at bounding box center [257, 216] width 483 height 53
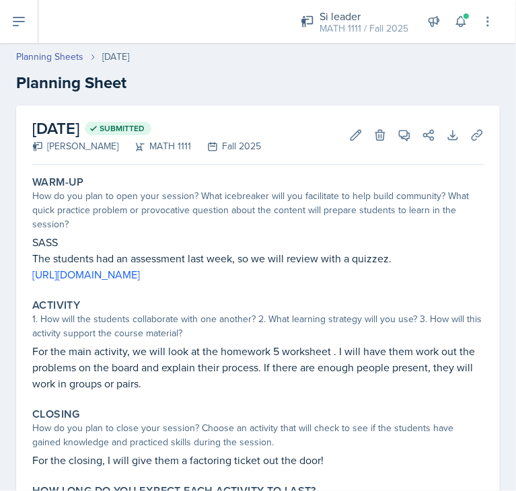
click at [469, 122] on div "[DATE] Submitted [PERSON_NAME] MATH 1111 Fall 2025 Edit Delete View Comments Co…" at bounding box center [257, 135] width 451 height 59
click at [470, 129] on icon at bounding box center [476, 134] width 13 height 13
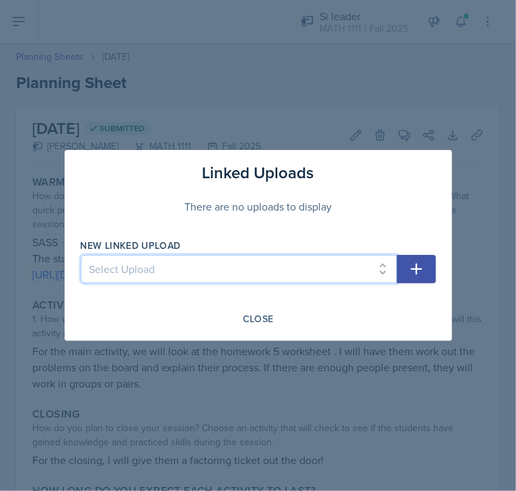
click at [244, 259] on select "Select Upload HW1 HW2 HW3 HW4 HW5 HW6" at bounding box center [239, 269] width 316 height 28
select select "fdd1f042-aaec-4310-b456-01442c48e251"
click at [81, 255] on select "Select Upload HW1 HW2 HW3 HW4 HW5 HW6" at bounding box center [239, 269] width 316 height 28
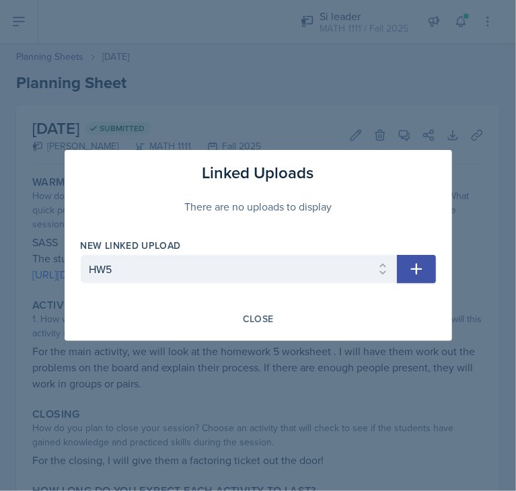
click at [416, 264] on icon "button" at bounding box center [415, 269] width 11 height 11
select select
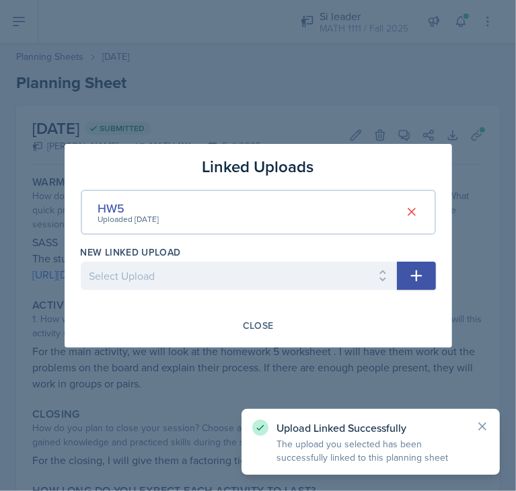
click at [280, 125] on div at bounding box center [258, 245] width 516 height 491
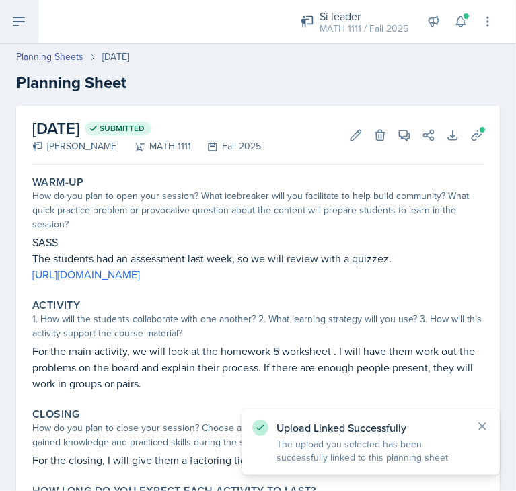
click at [35, 29] on button at bounding box center [19, 21] width 38 height 43
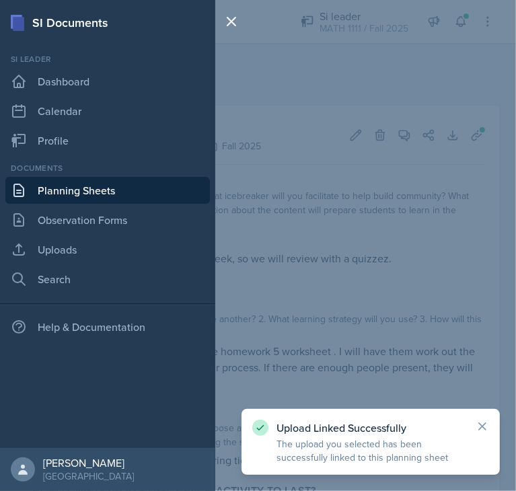
click at [62, 194] on link "Planning Sheets" at bounding box center [107, 190] width 204 height 27
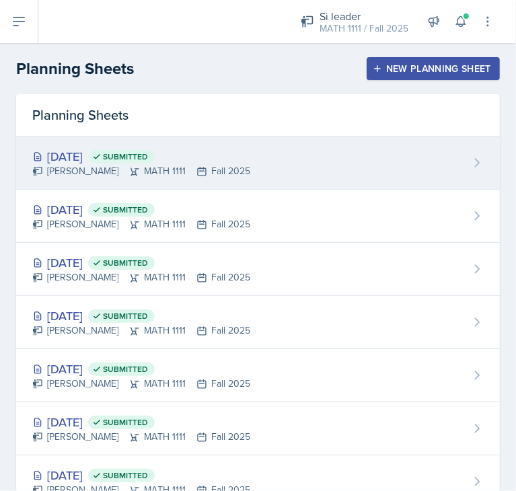
click at [167, 172] on div "[PERSON_NAME] MATH 1111 Fall 2025" at bounding box center [141, 171] width 218 height 14
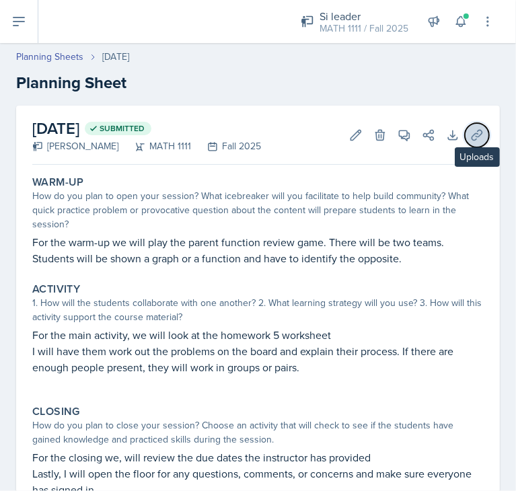
click at [471, 134] on icon at bounding box center [476, 135] width 10 height 10
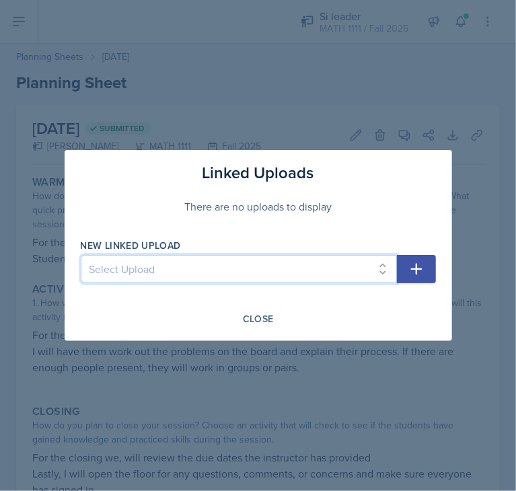
click at [329, 261] on select "Select Upload HW1 HW2 HW3 HW4 HW5 HW6" at bounding box center [239, 269] width 316 height 28
select select "fdd1f042-aaec-4310-b456-01442c48e251"
click at [81, 255] on select "Select Upload HW1 HW2 HW3 HW4 HW5 HW6" at bounding box center [239, 269] width 316 height 28
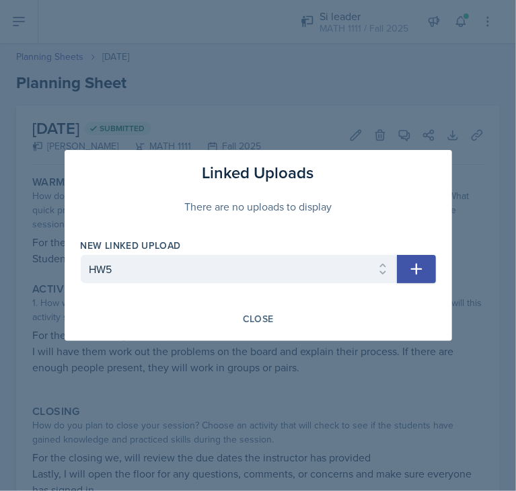
click at [409, 269] on icon "button" at bounding box center [416, 269] width 16 height 16
select select
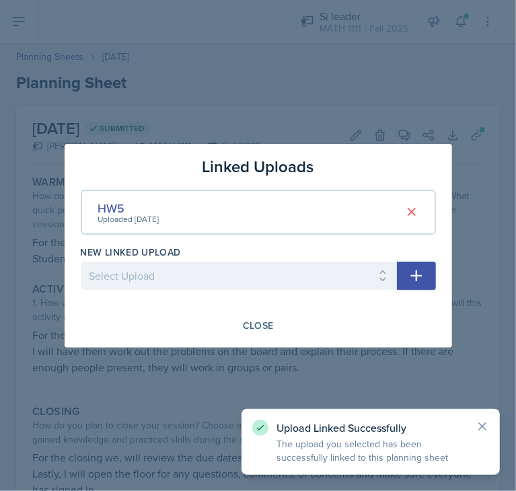
click at [317, 155] on div "Linked Uploads" at bounding box center [258, 167] width 355 height 24
click at [290, 79] on div at bounding box center [258, 245] width 516 height 491
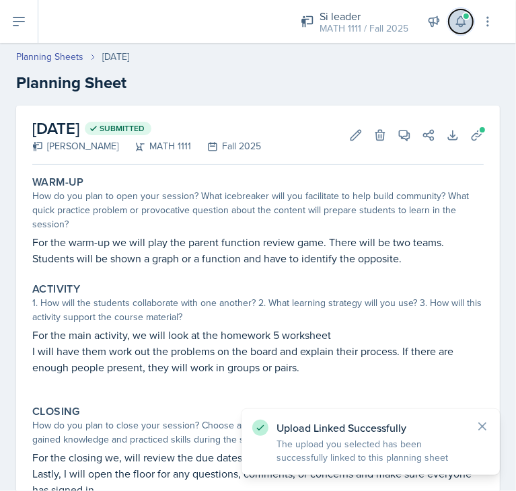
click at [462, 24] on icon at bounding box center [460, 22] width 9 height 10
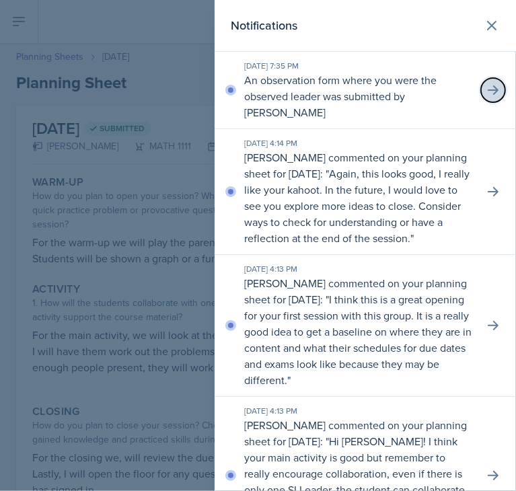
click at [487, 88] on icon at bounding box center [492, 89] width 11 height 9
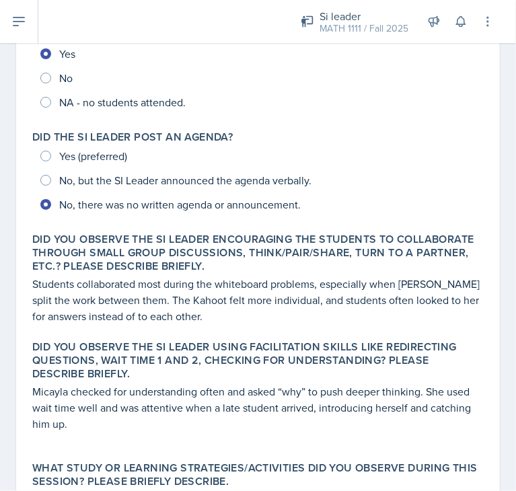
scroll to position [261, 0]
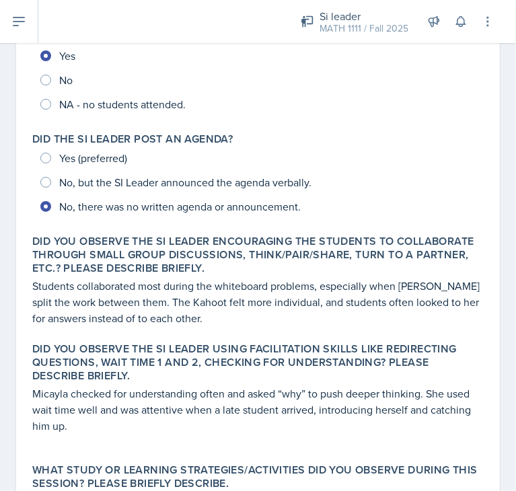
click at [233, 189] on div "Yes (preferred) No, but the SI Leader announced the agenda verbally. No, there …" at bounding box center [257, 182] width 451 height 73
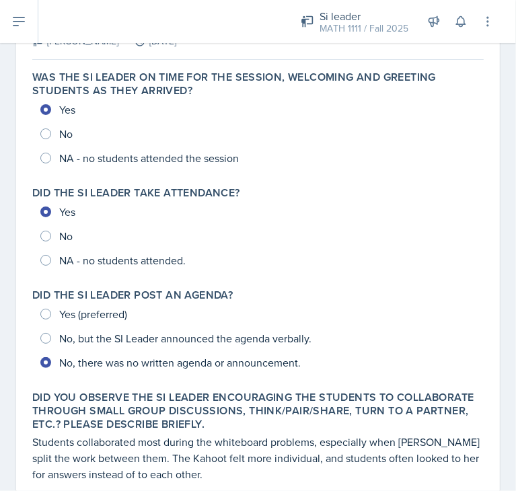
scroll to position [0, 0]
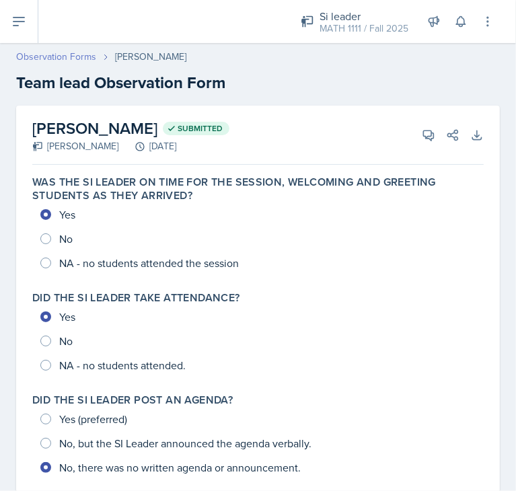
click at [35, 52] on link "Observation Forms" at bounding box center [56, 57] width 80 height 14
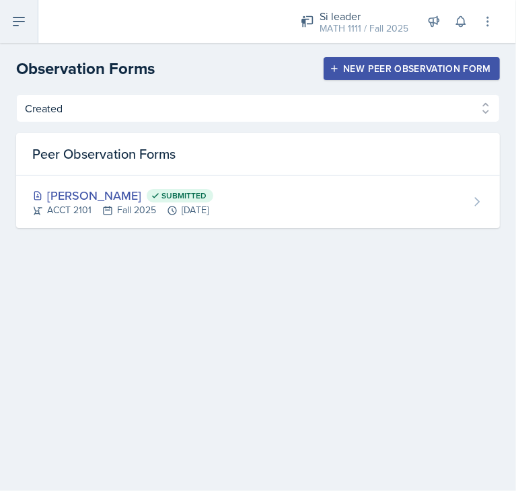
click at [27, 28] on button at bounding box center [19, 21] width 38 height 43
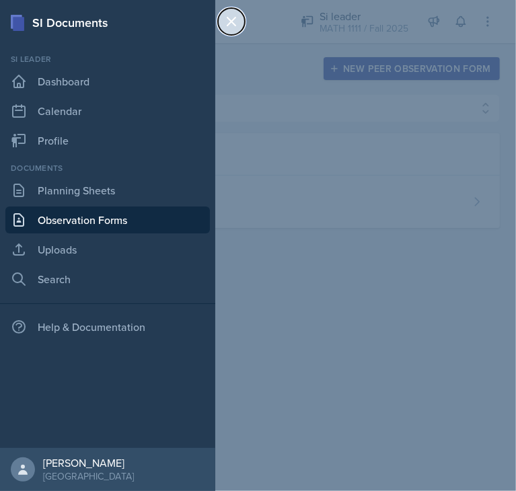
click at [237, 17] on icon at bounding box center [231, 21] width 16 height 16
